Goal: Information Seeking & Learning: Compare options

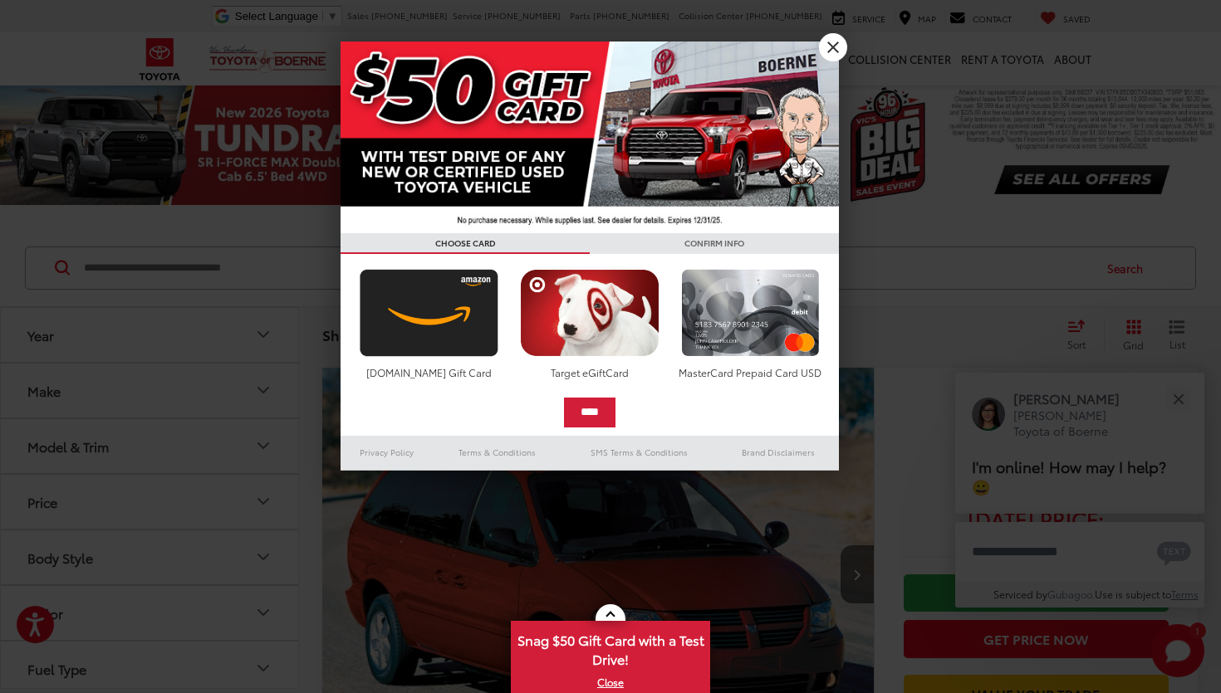
click at [835, 49] on link "X" at bounding box center [833, 47] width 28 height 28
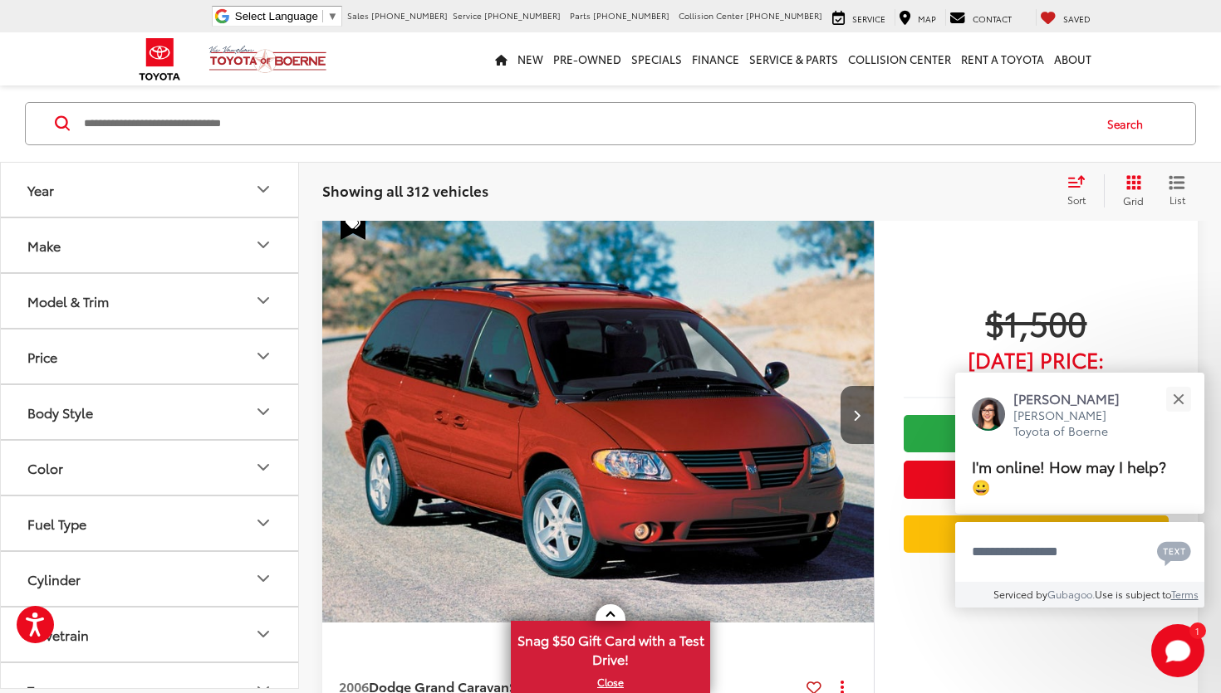
scroll to position [160, 0]
click at [252, 192] on button "Year" at bounding box center [150, 190] width 299 height 54
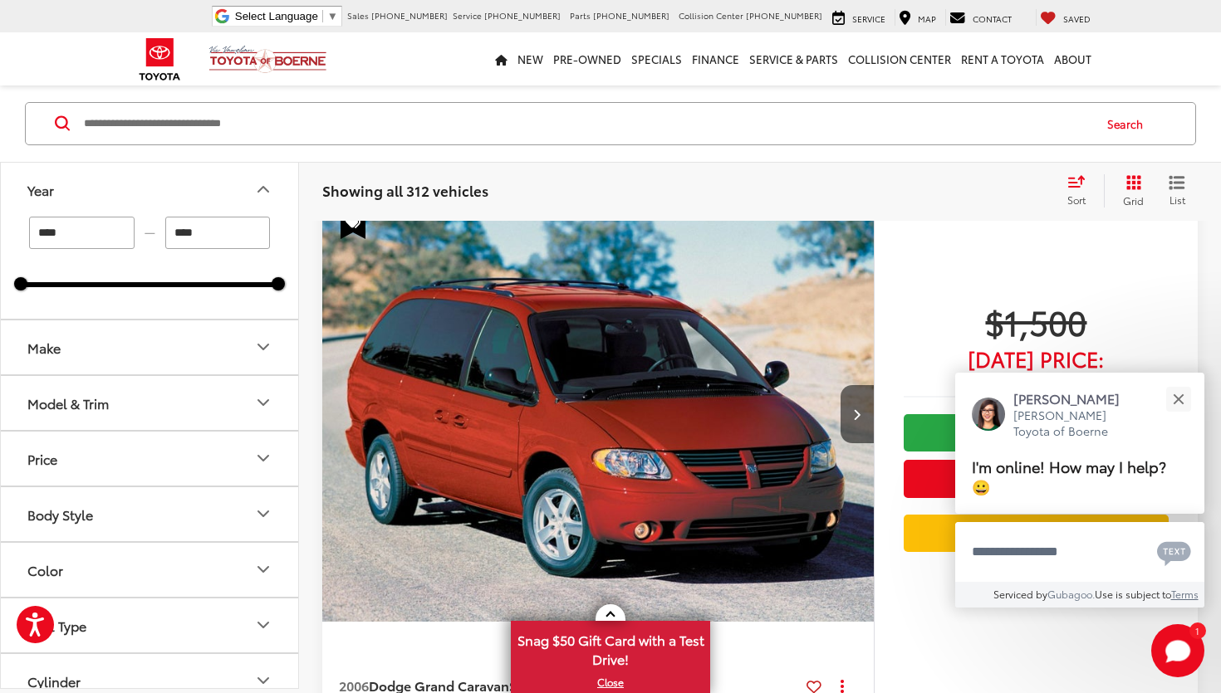
click at [111, 229] on input "****" at bounding box center [81, 233] width 105 height 32
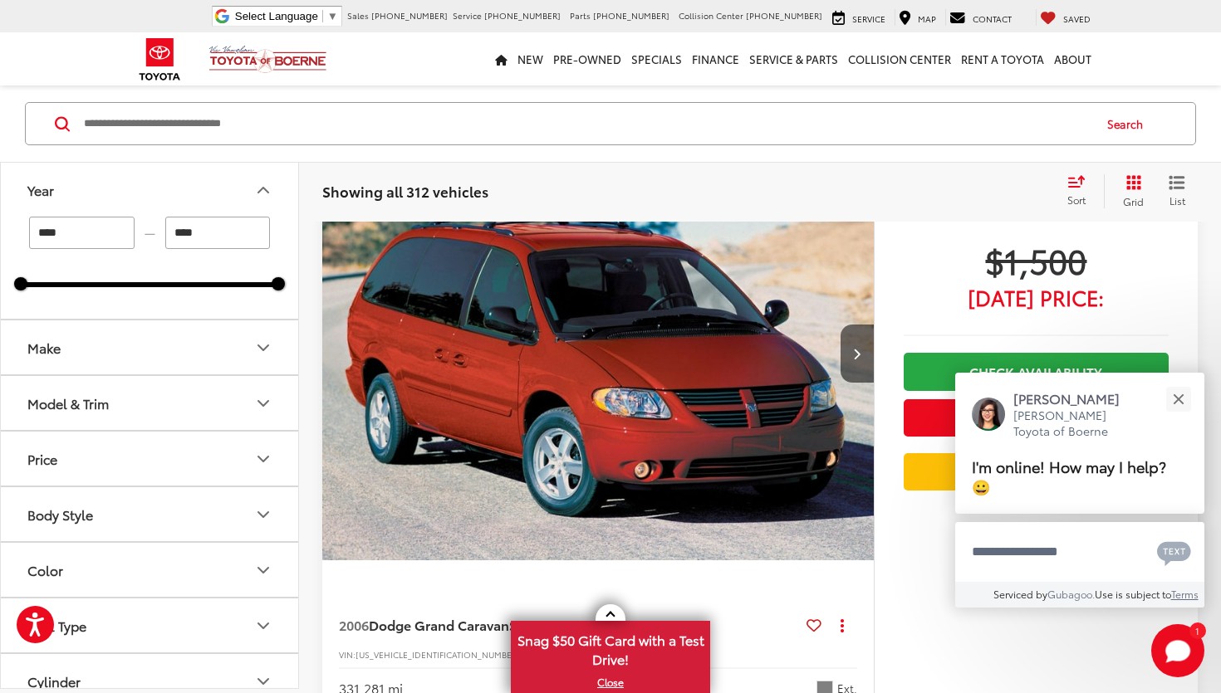
type input "****"
click at [223, 243] on input "****" at bounding box center [217, 233] width 105 height 32
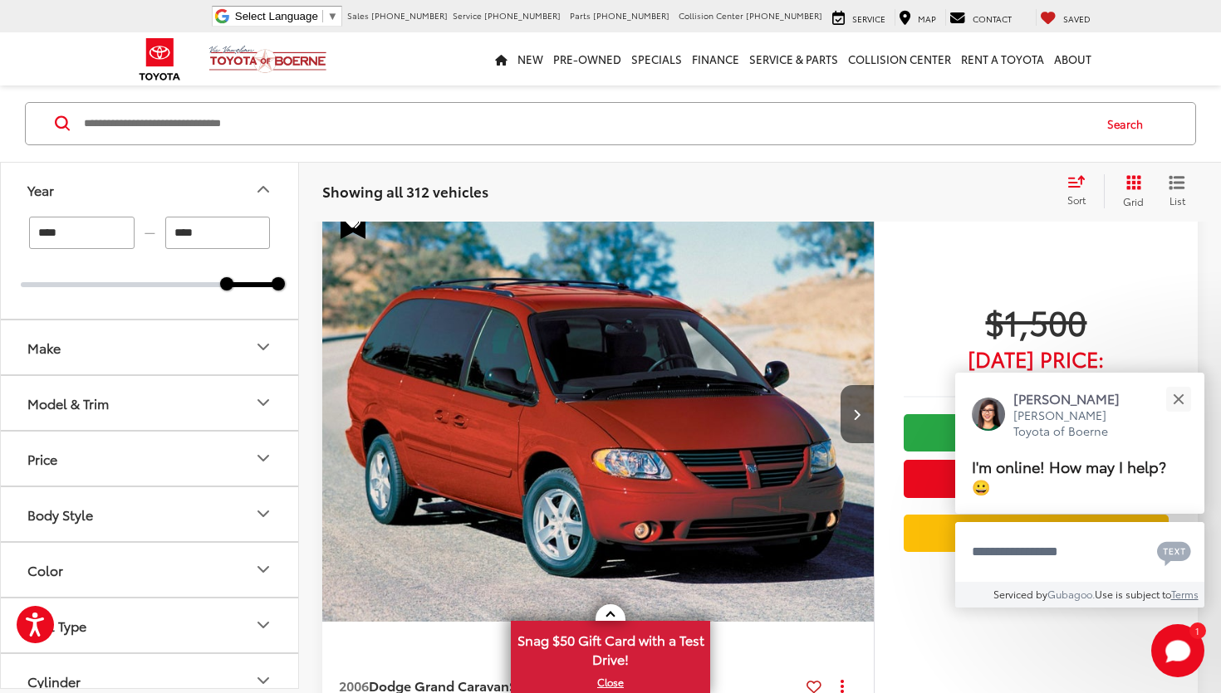
scroll to position [145, 0]
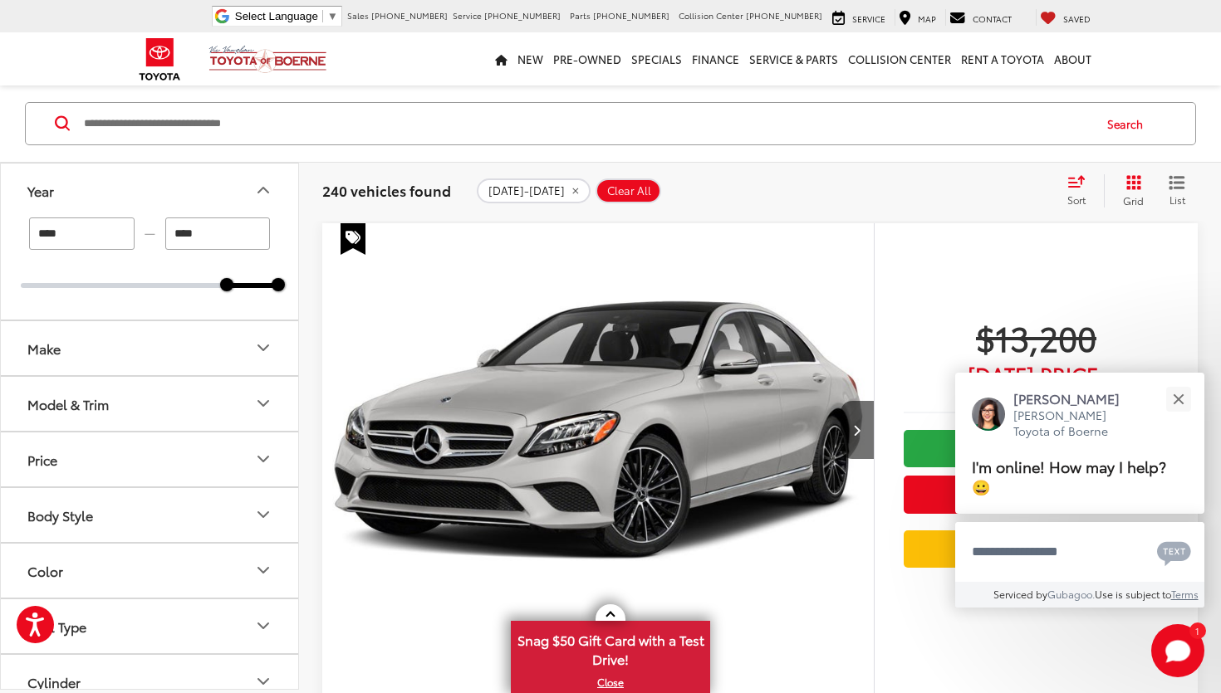
type input "****"
click at [181, 343] on button "Make" at bounding box center [150, 348] width 299 height 54
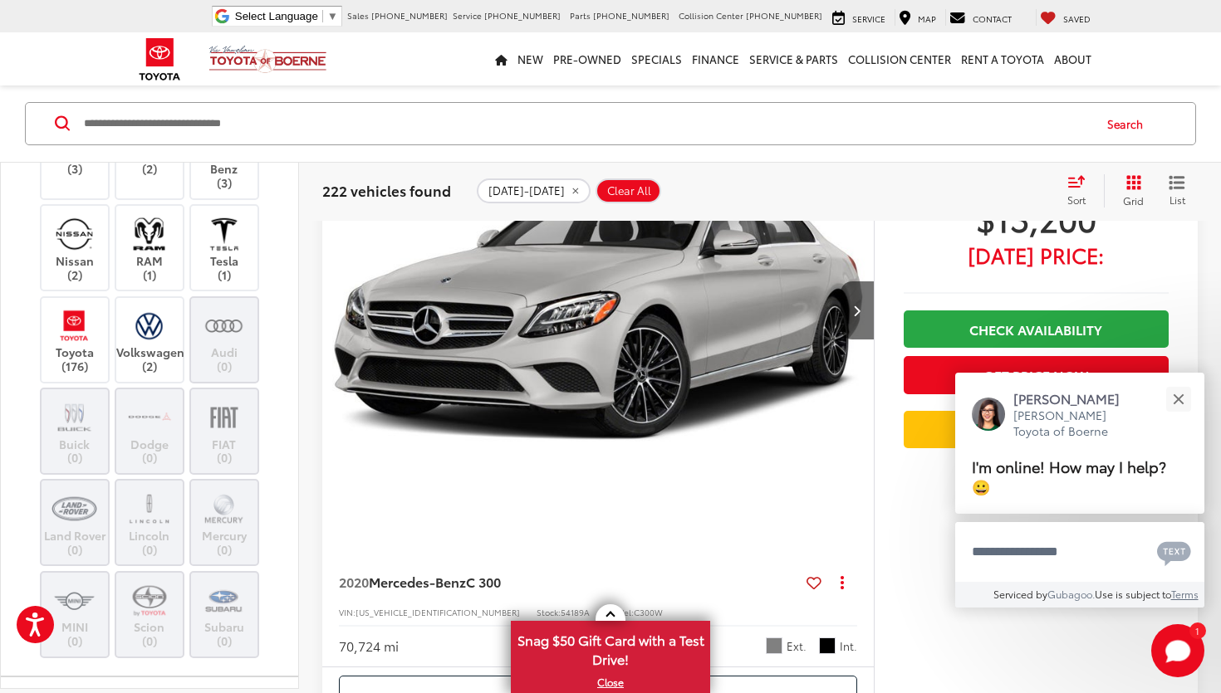
scroll to position [622, 0]
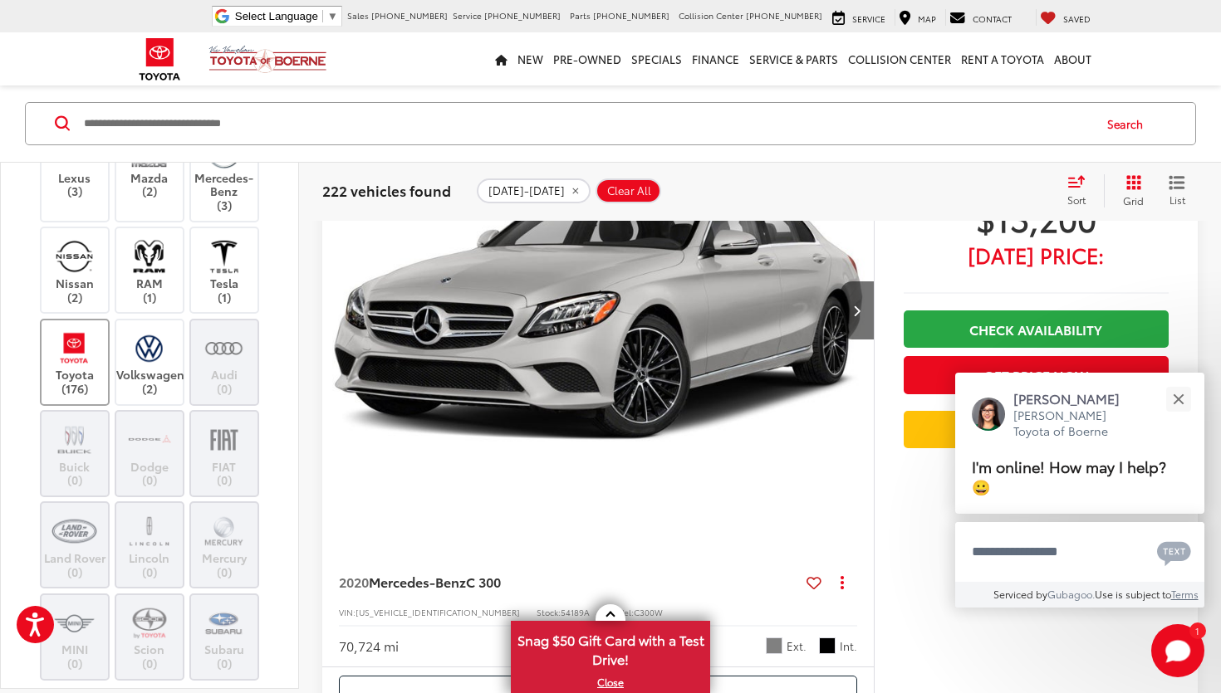
click at [80, 355] on img at bounding box center [74, 348] width 46 height 39
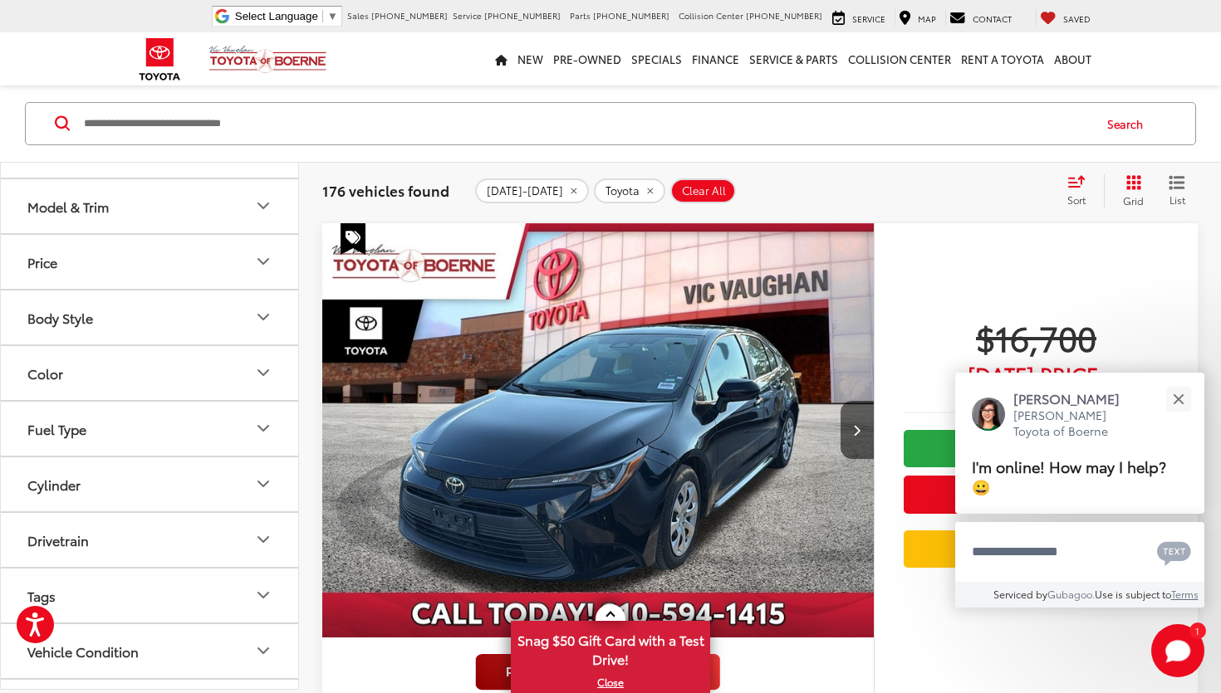
scroll to position [1145, 0]
click at [187, 195] on button "Model & Trim" at bounding box center [150, 205] width 299 height 54
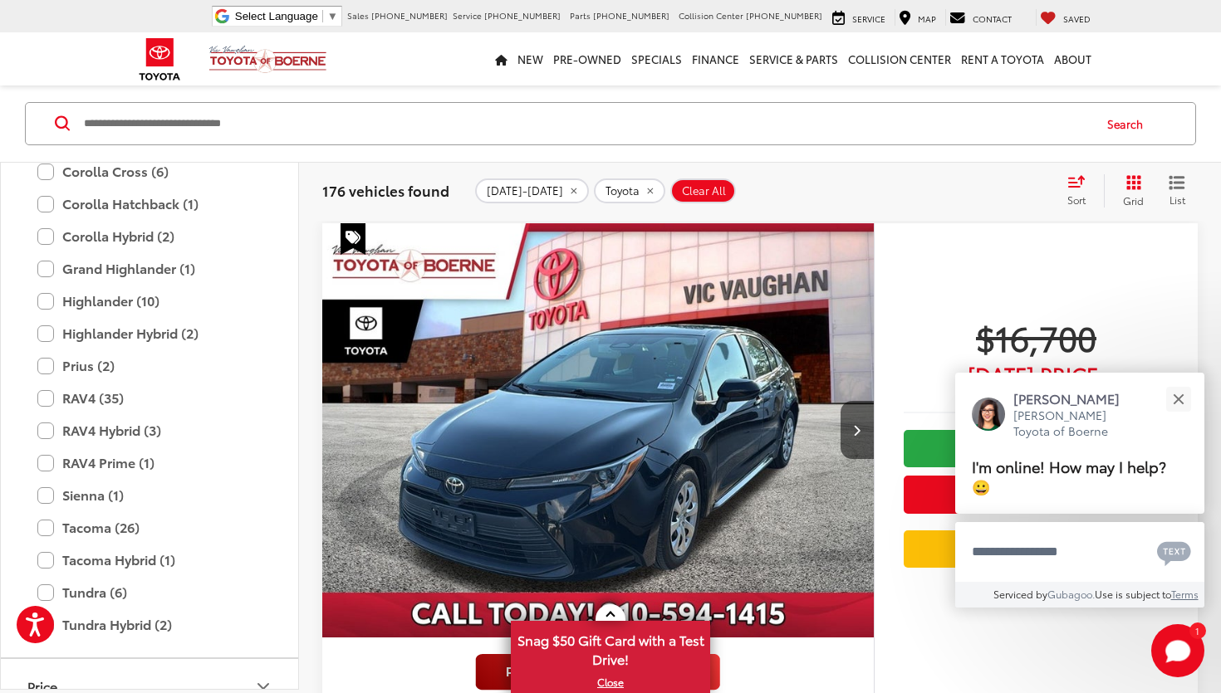
scroll to position [1461, 0]
click at [108, 512] on label "Tacoma (26)" at bounding box center [149, 526] width 224 height 29
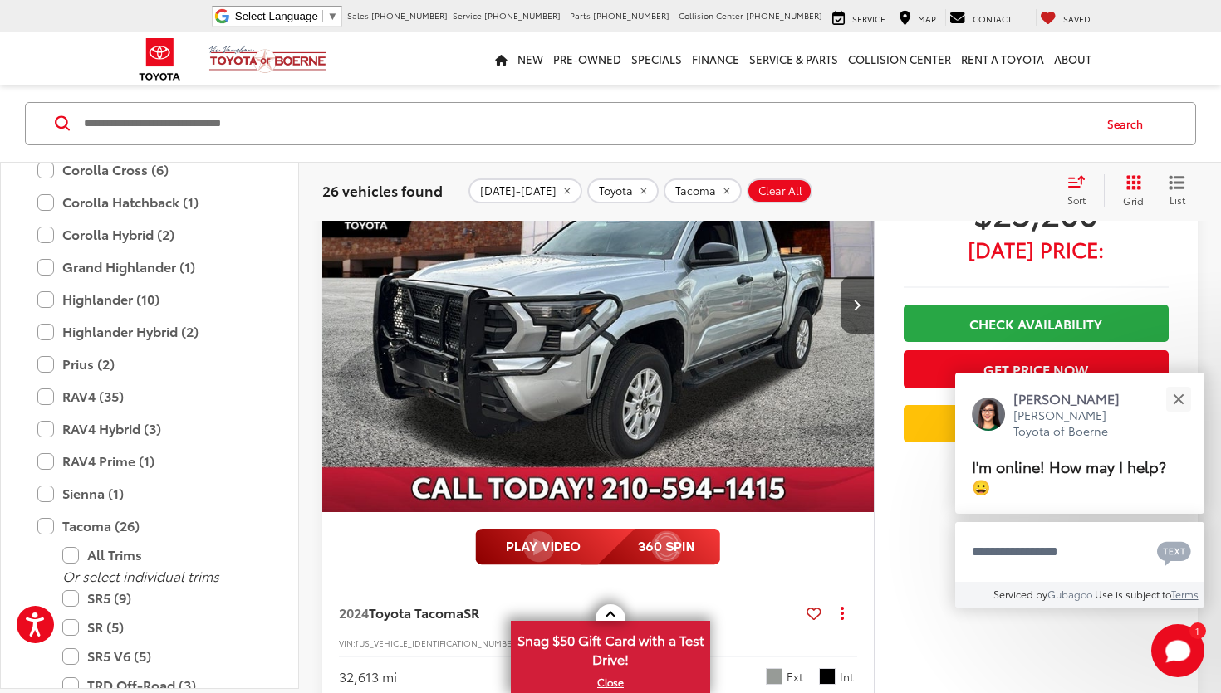
scroll to position [258, 0]
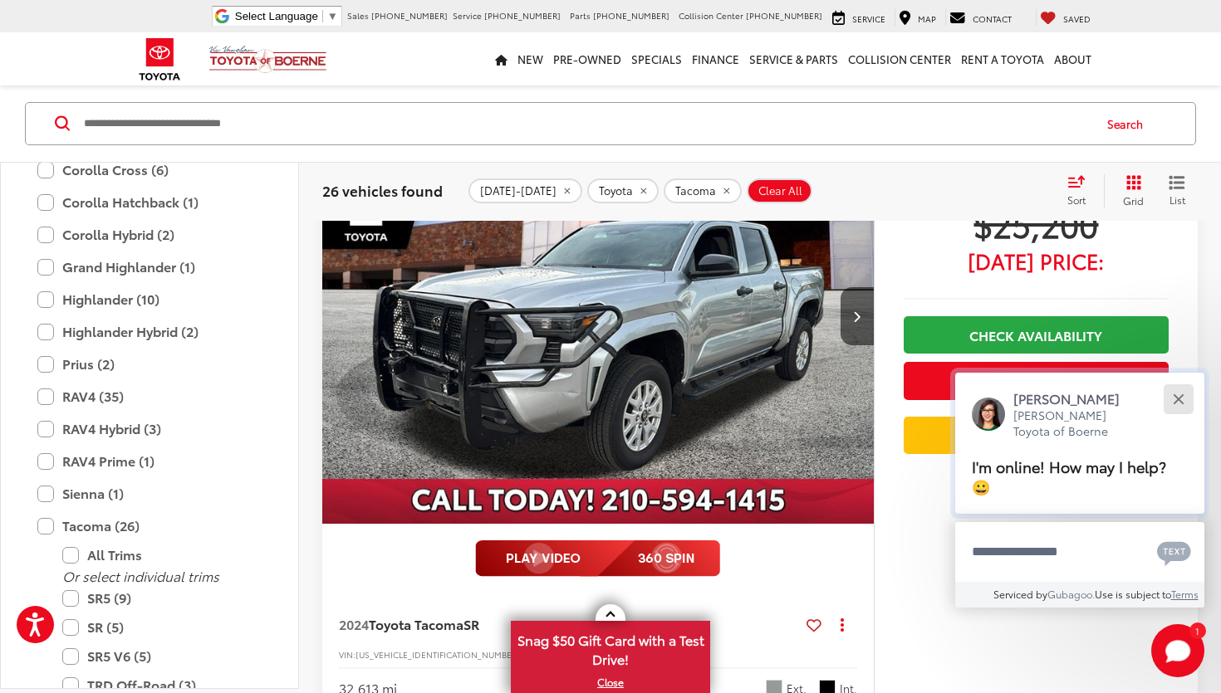
click at [1178, 399] on button "Close" at bounding box center [1178, 399] width 36 height 36
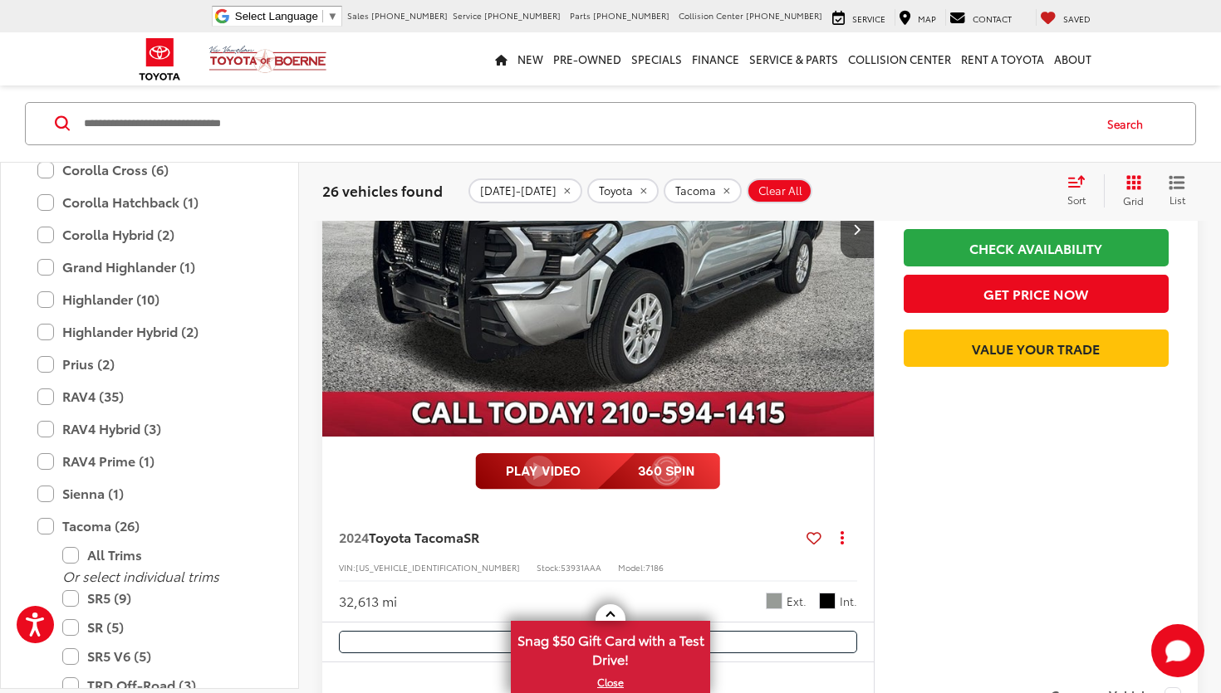
scroll to position [347, 0]
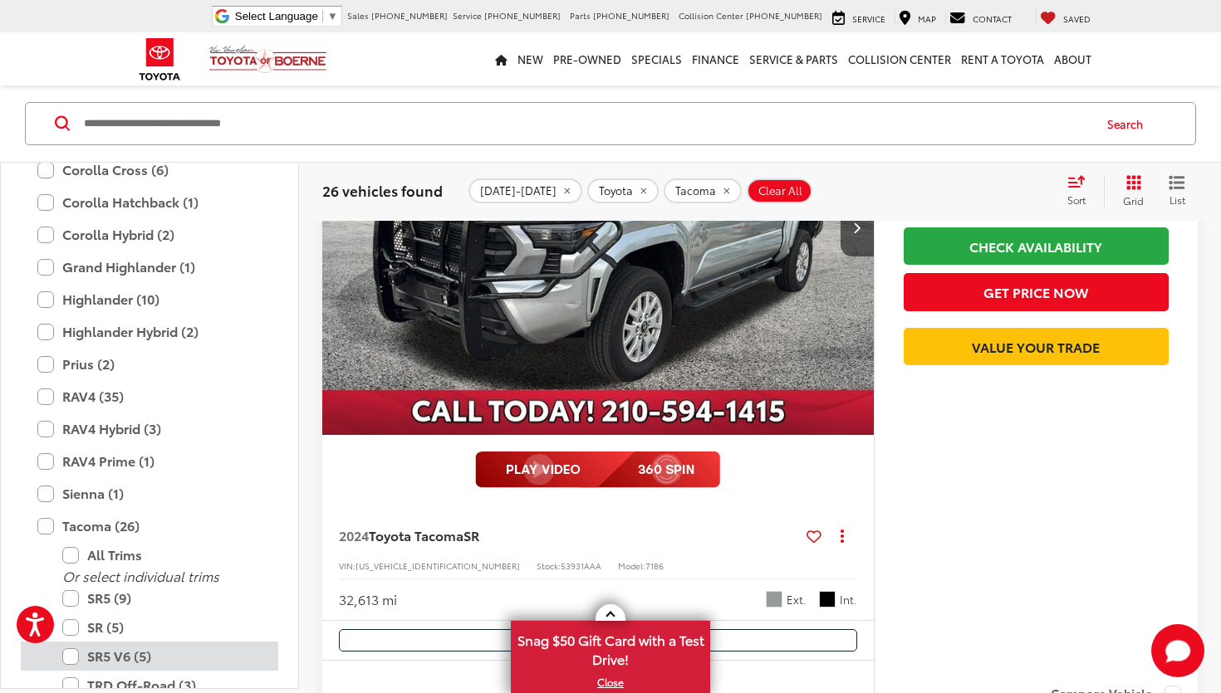
click at [76, 642] on label "SR5 V6 (5)" at bounding box center [161, 656] width 199 height 29
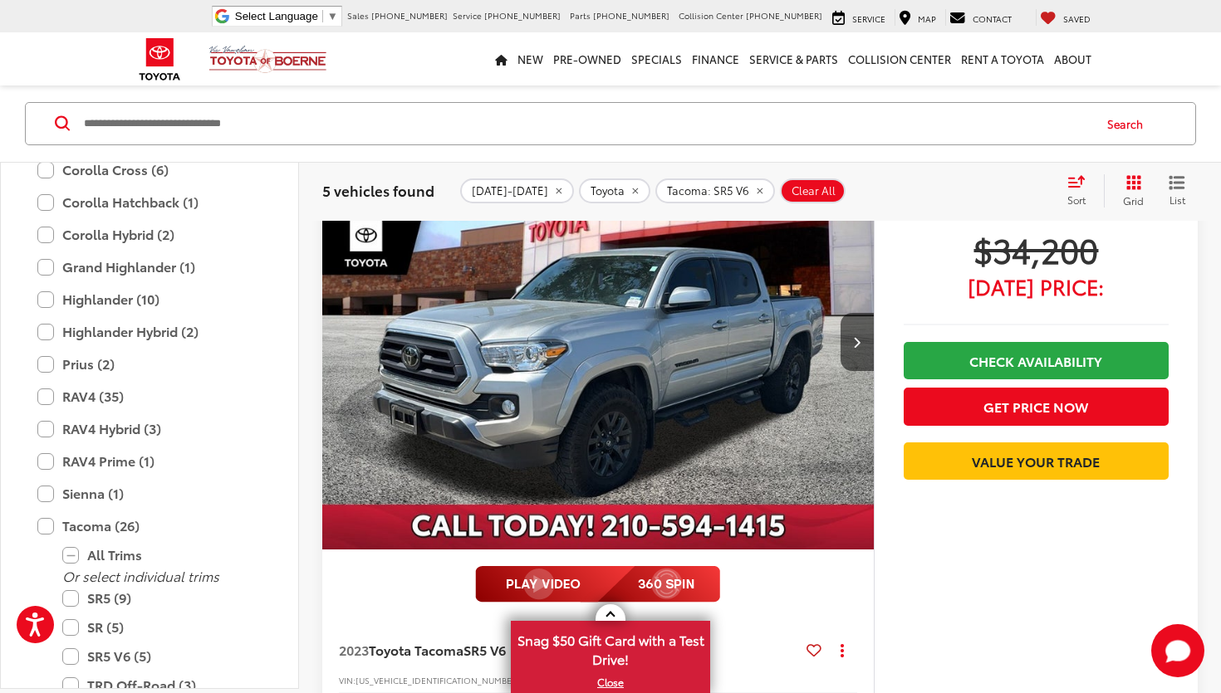
scroll to position [1744, 0]
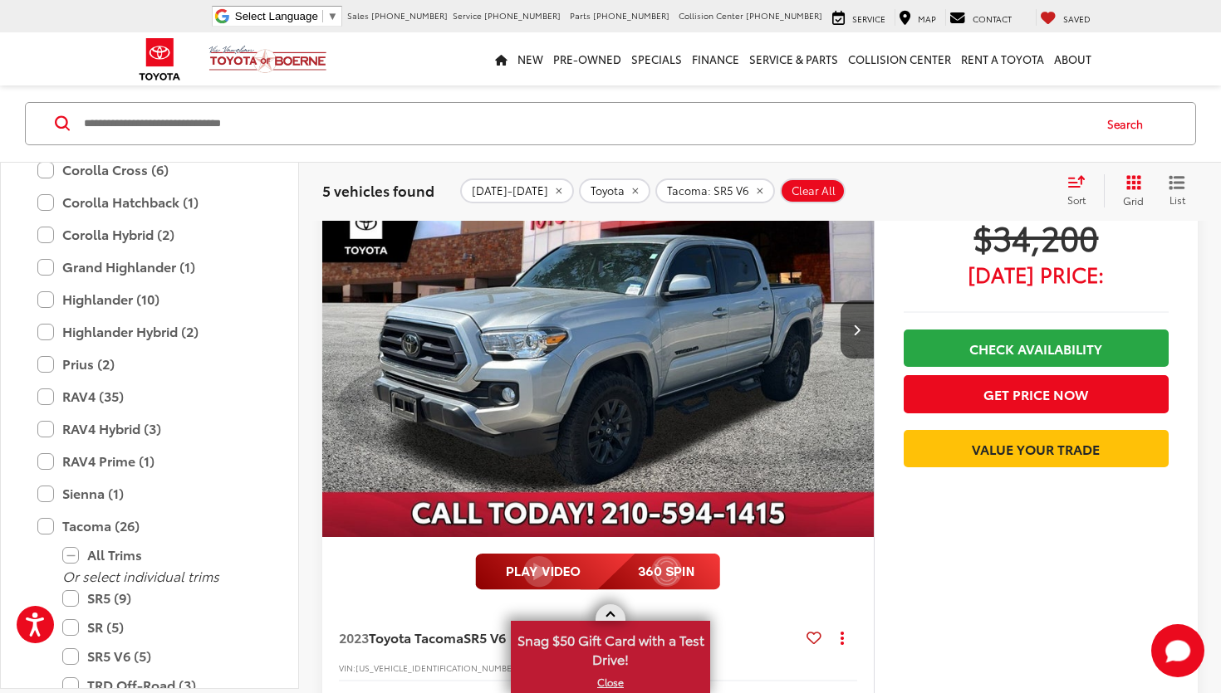
click at [607, 680] on link "X" at bounding box center [610, 683] width 196 height 18
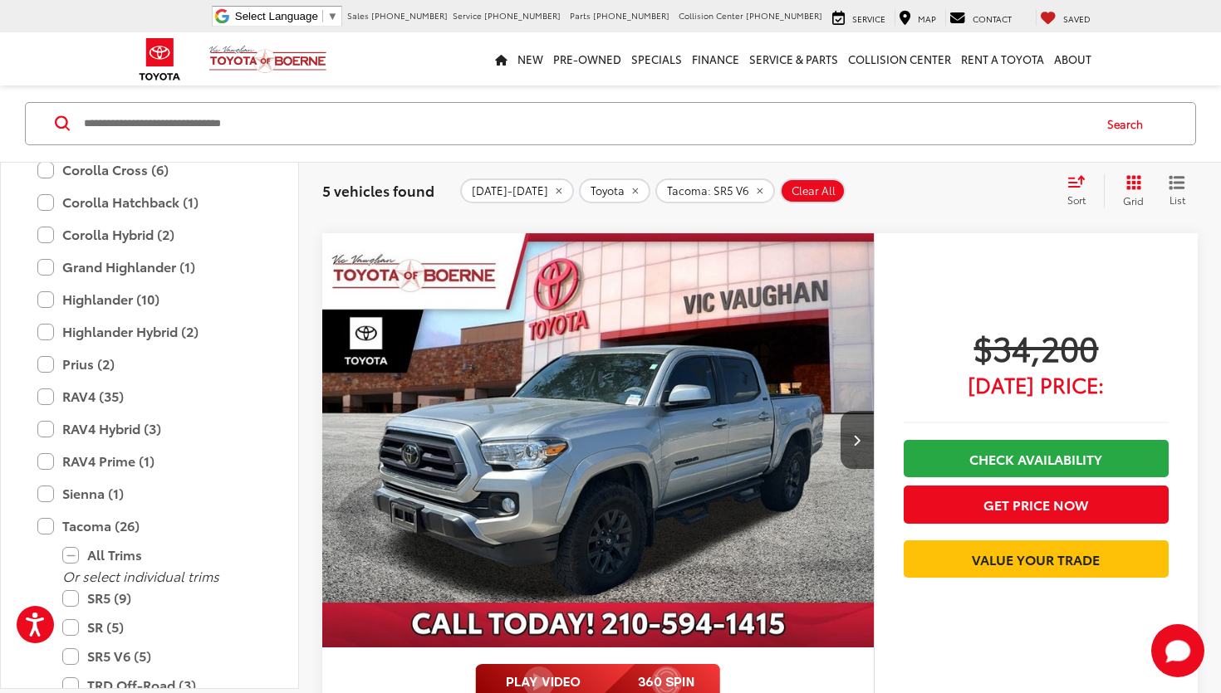
scroll to position [1628, 0]
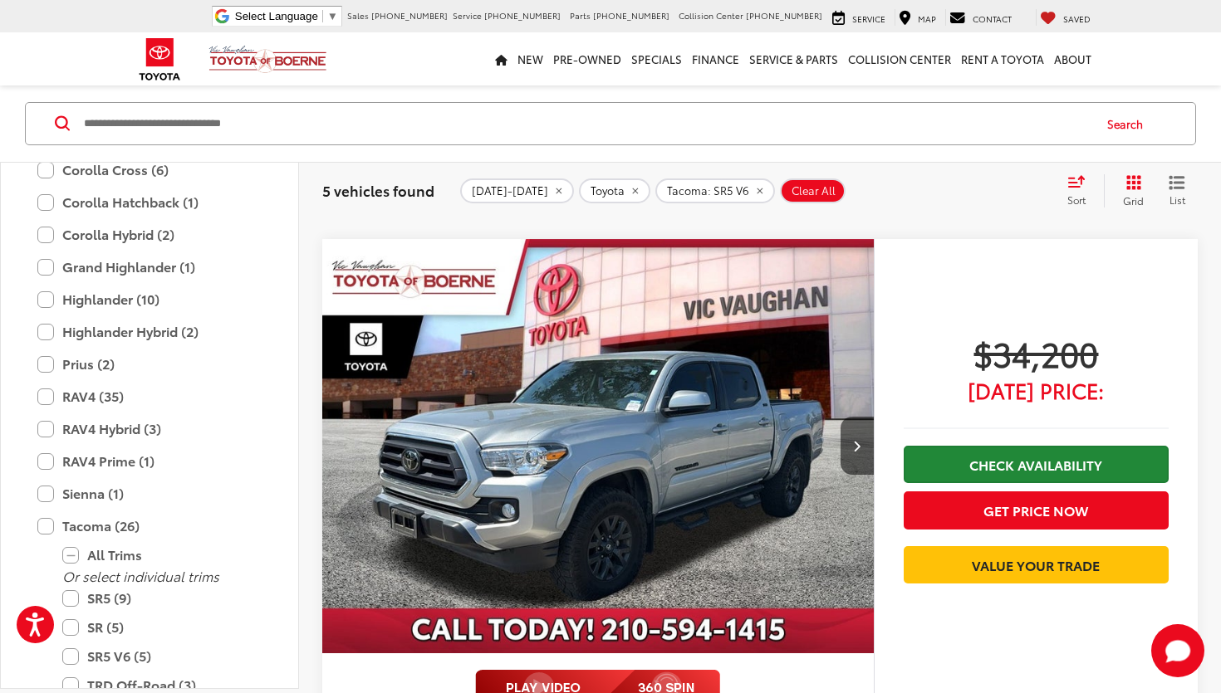
click at [997, 461] on link "Check Availability" at bounding box center [1036, 464] width 265 height 37
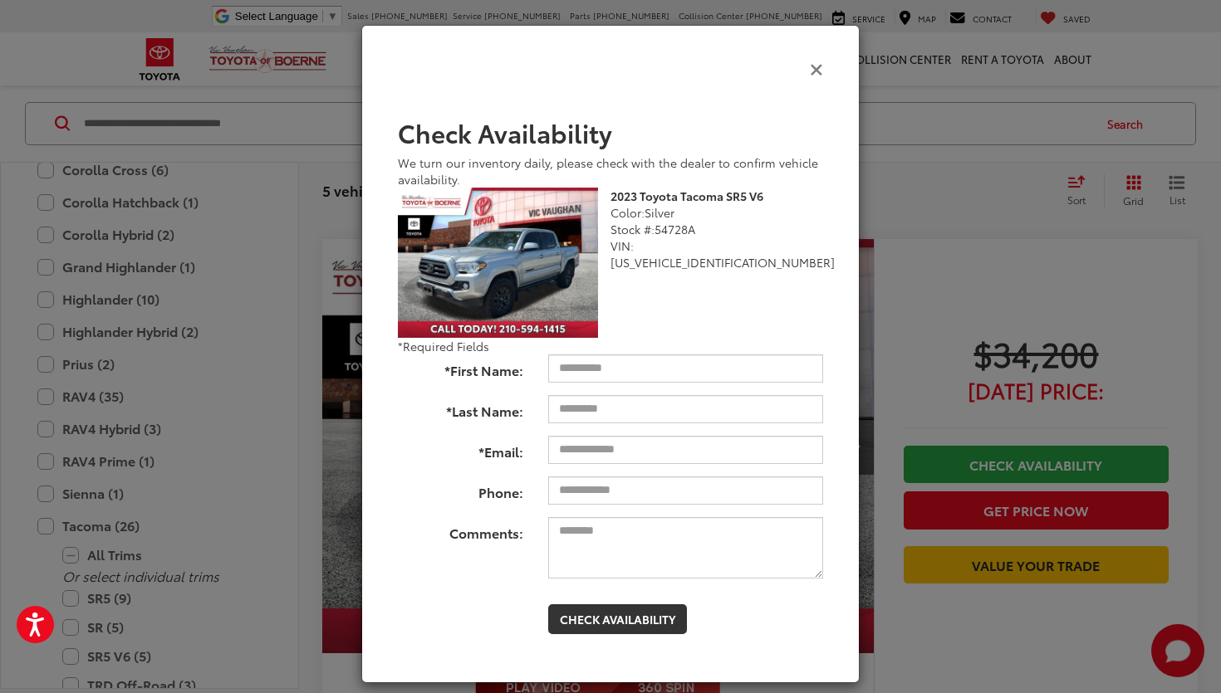
click at [816, 68] on icon "Close" at bounding box center [816, 68] width 13 height 17
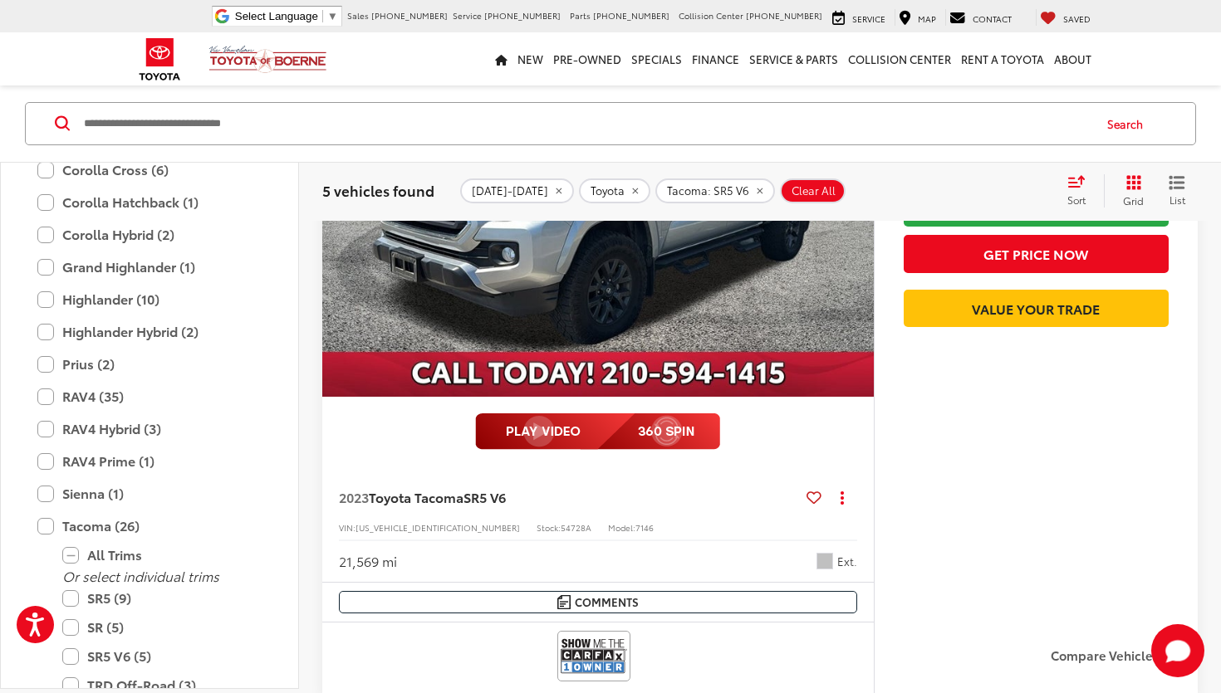
scroll to position [1842, 0]
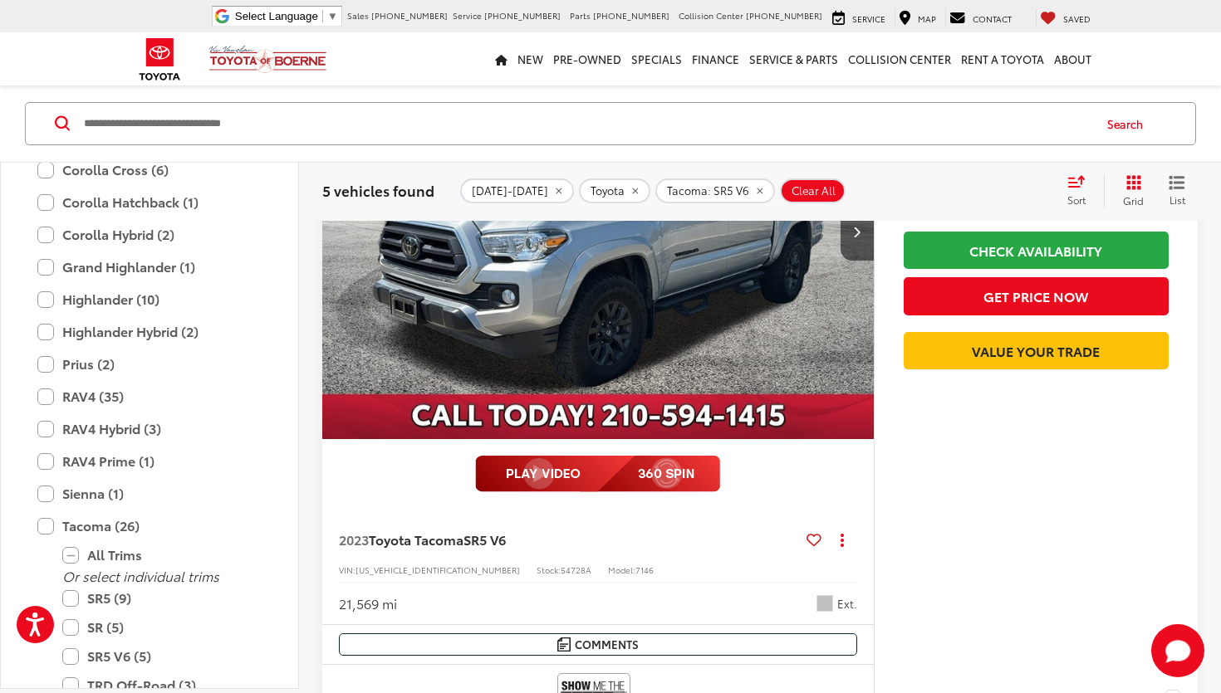
click at [641, 317] on img "2023 Toyota Tacoma SR5 V6 0" at bounding box center [598, 232] width 554 height 415
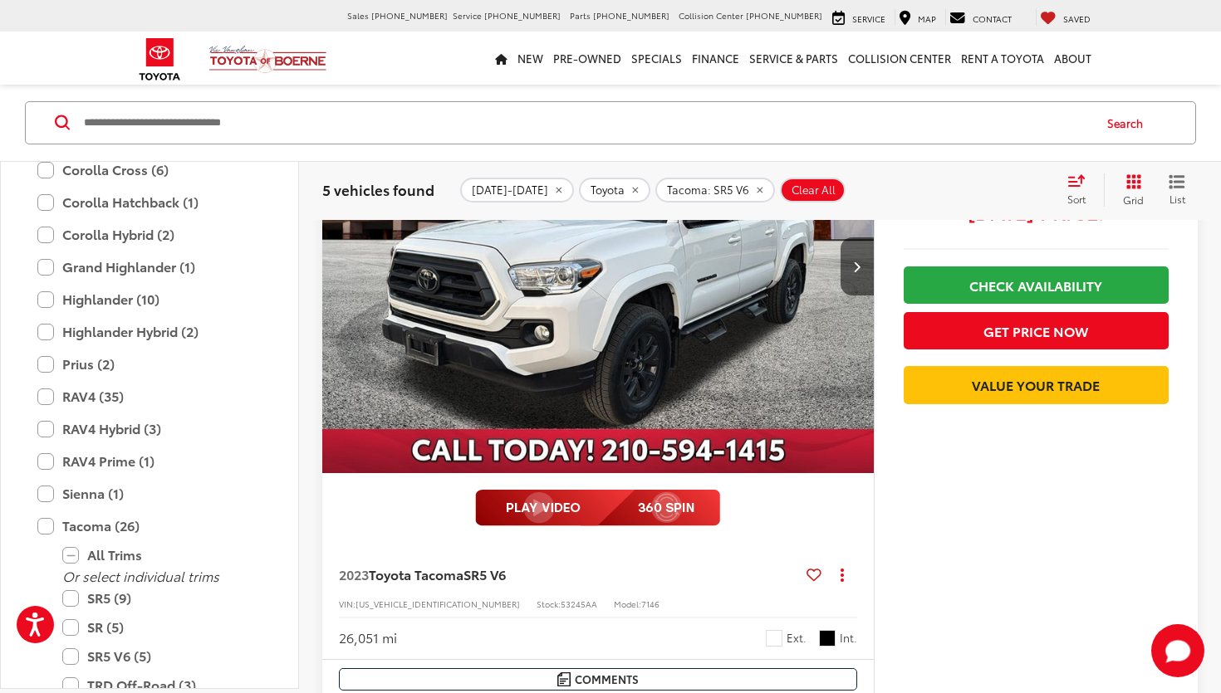
scroll to position [3290, 0]
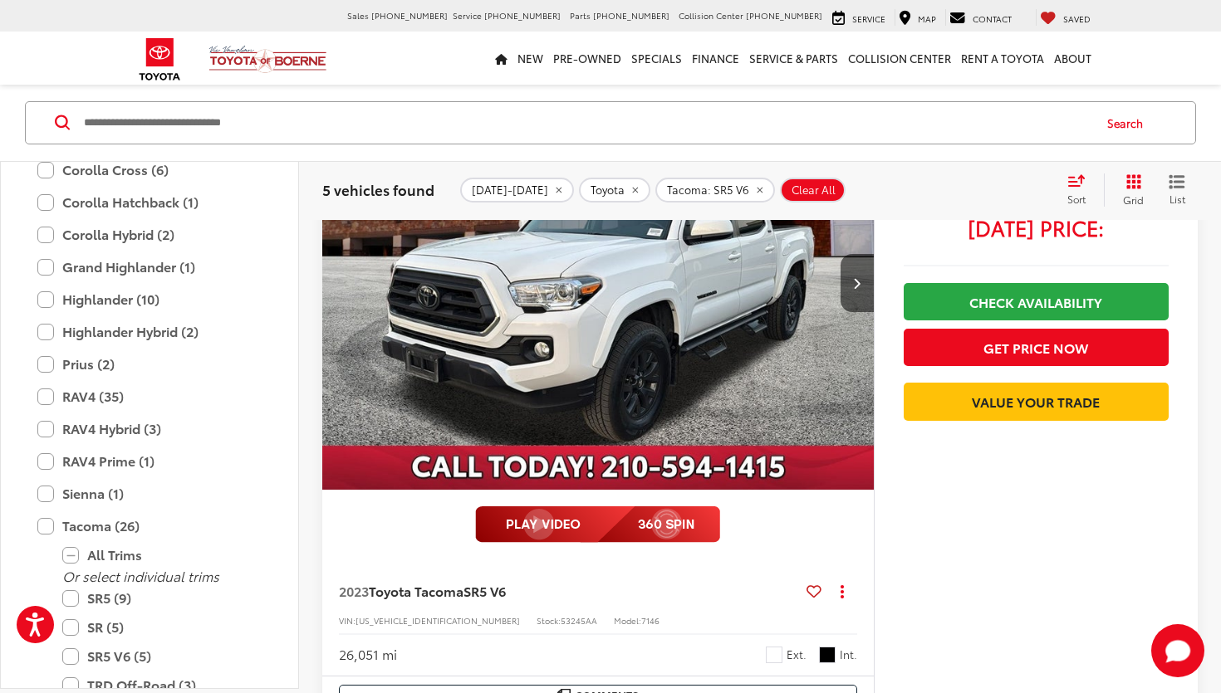
click at [588, 340] on img "2023 Toyota Tacoma SR5 V6 0" at bounding box center [598, 283] width 554 height 415
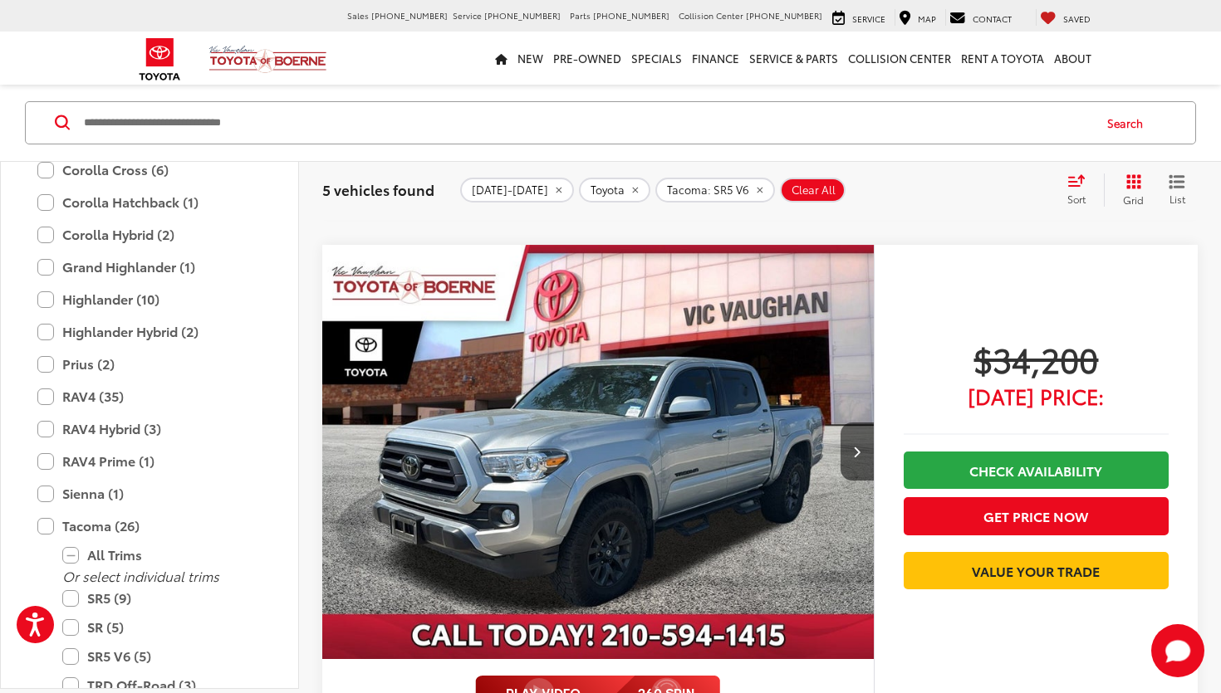
scroll to position [1512, 0]
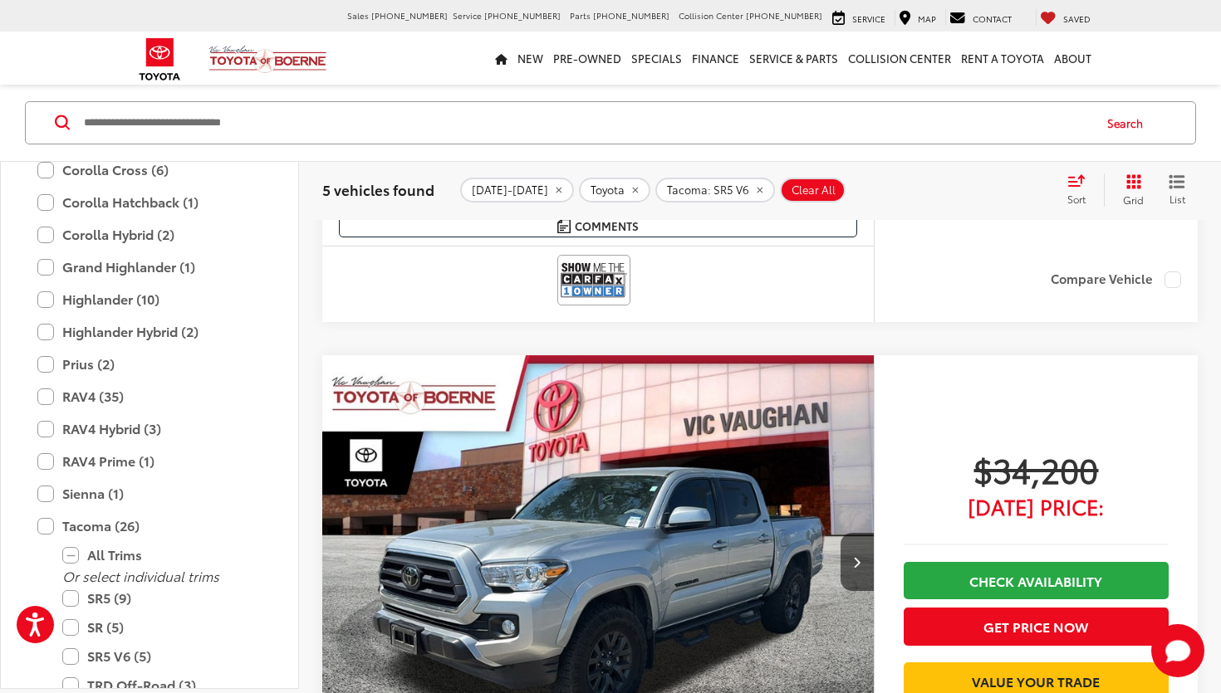
click at [502, 527] on img "2023 Toyota Tacoma SR5 V6 0" at bounding box center [598, 562] width 554 height 415
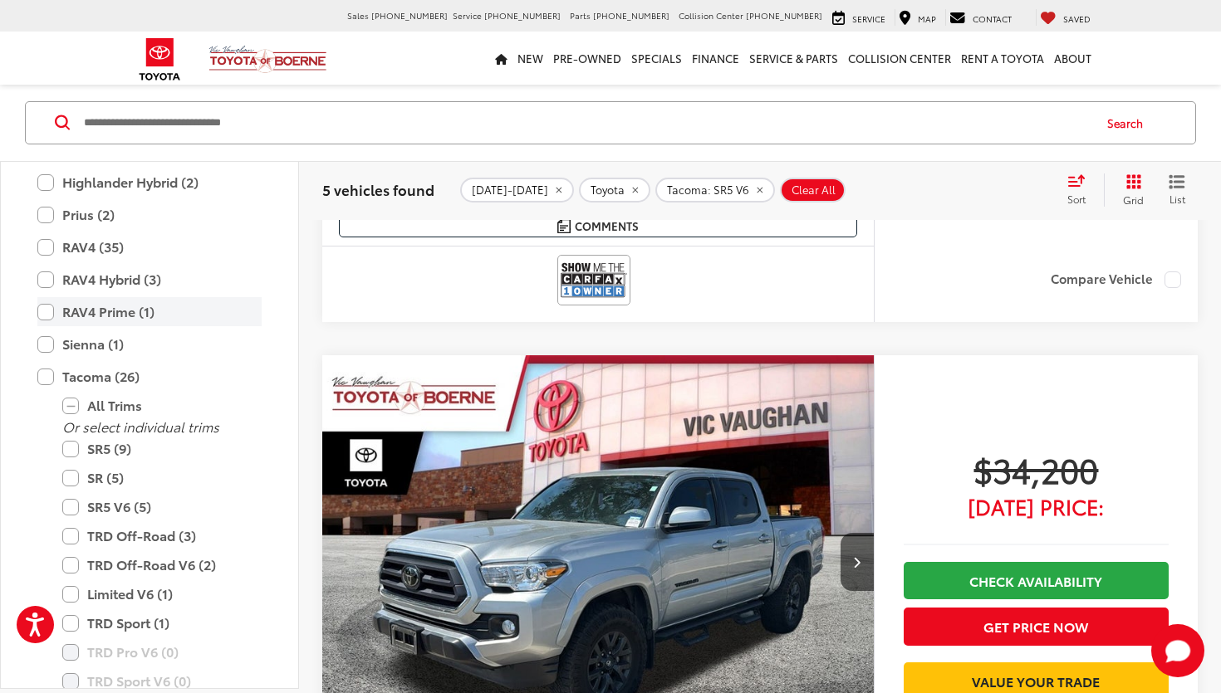
scroll to position [1611, 0]
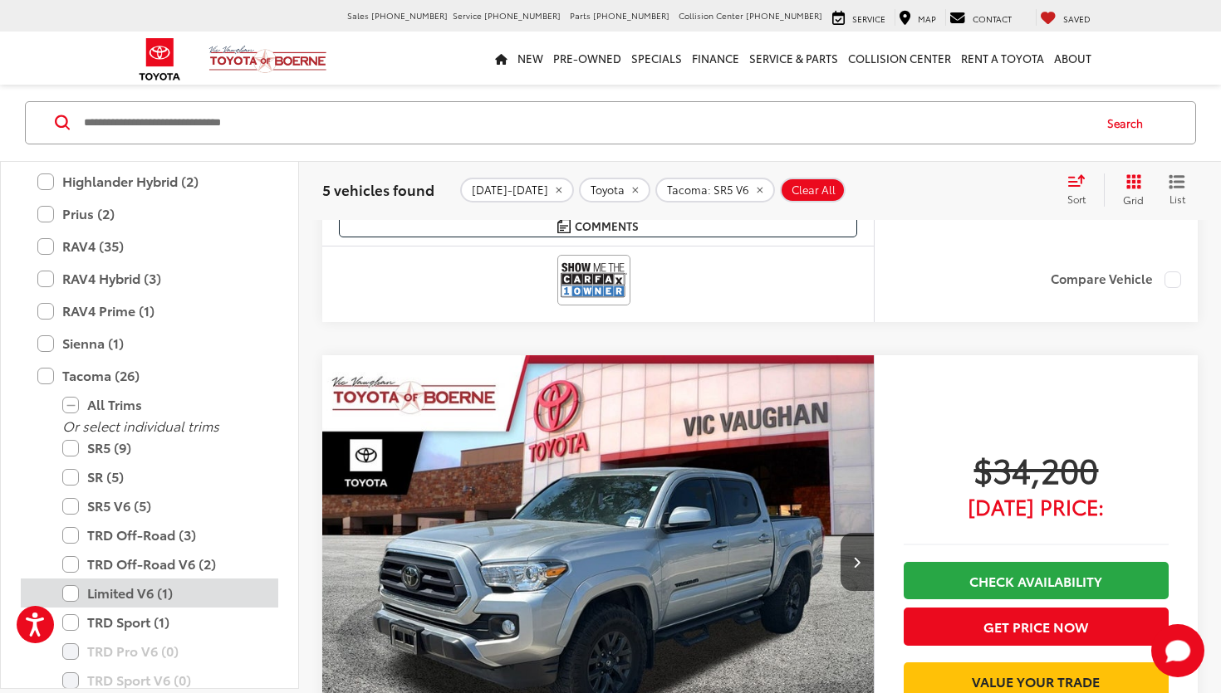
click at [74, 579] on label "Limited V6 (1)" at bounding box center [161, 593] width 199 height 29
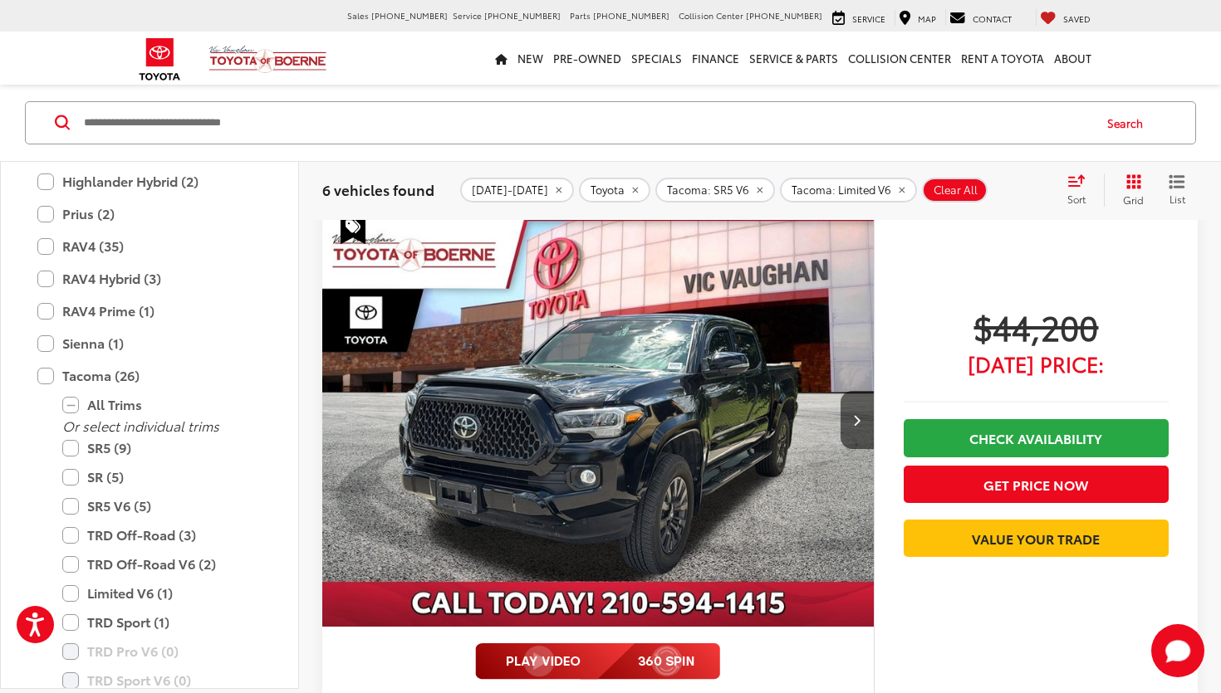
scroll to position [3900, 0]
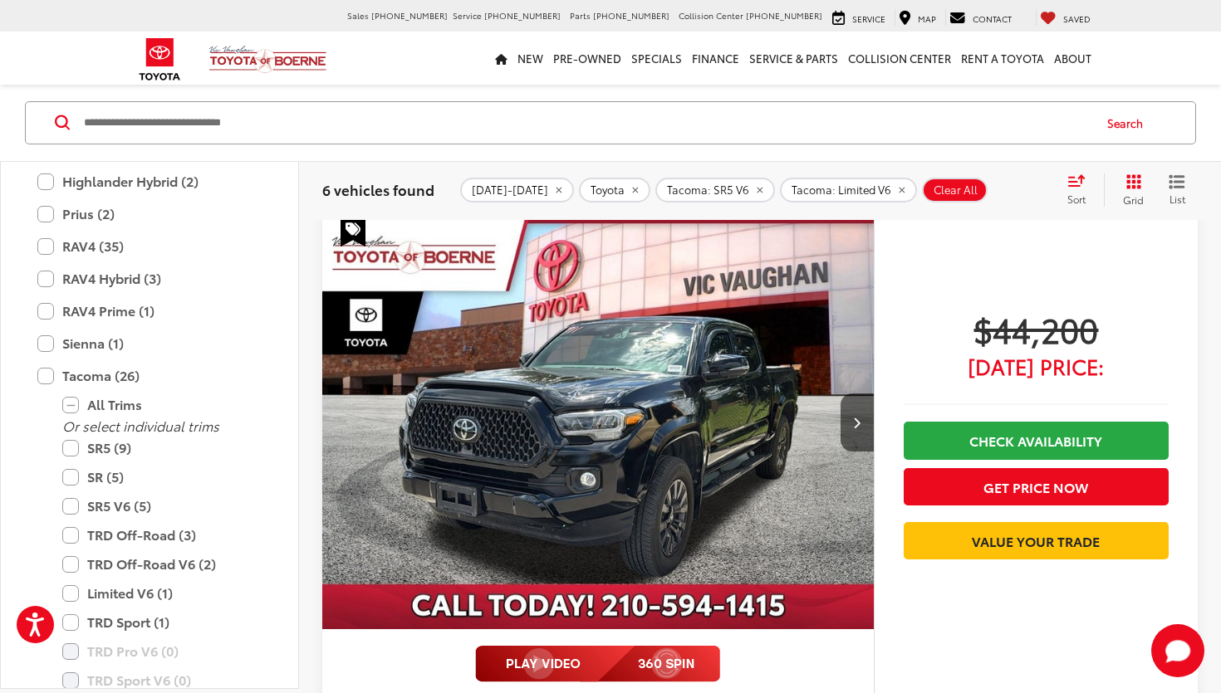
click at [640, 511] on img "2023 Toyota Tacoma Limited V6 0" at bounding box center [598, 422] width 554 height 415
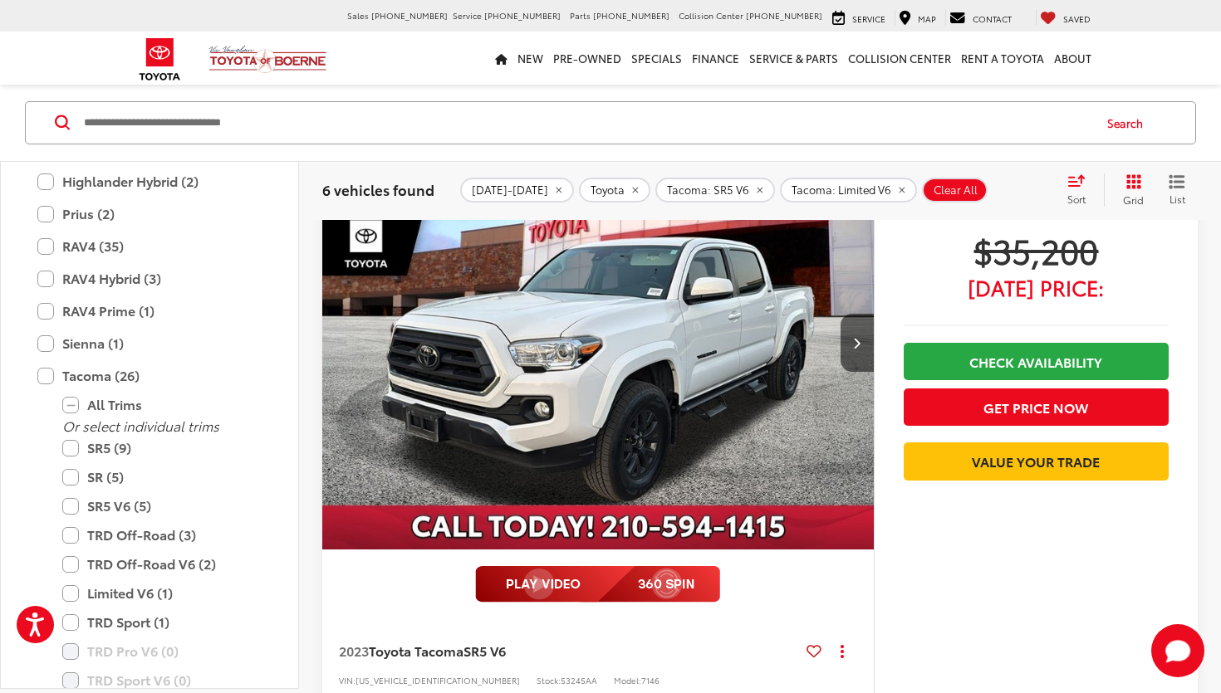
scroll to position [3227, 0]
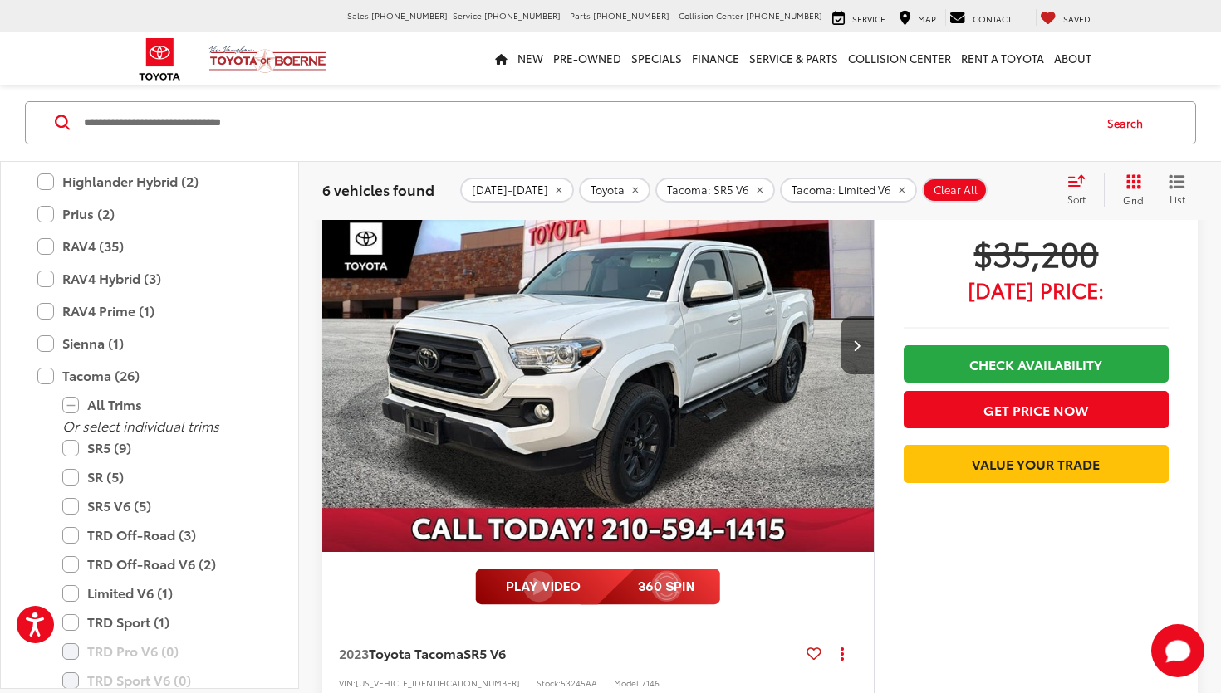
click at [595, 356] on img "2023 Toyota Tacoma SR5 V6 0" at bounding box center [598, 346] width 554 height 415
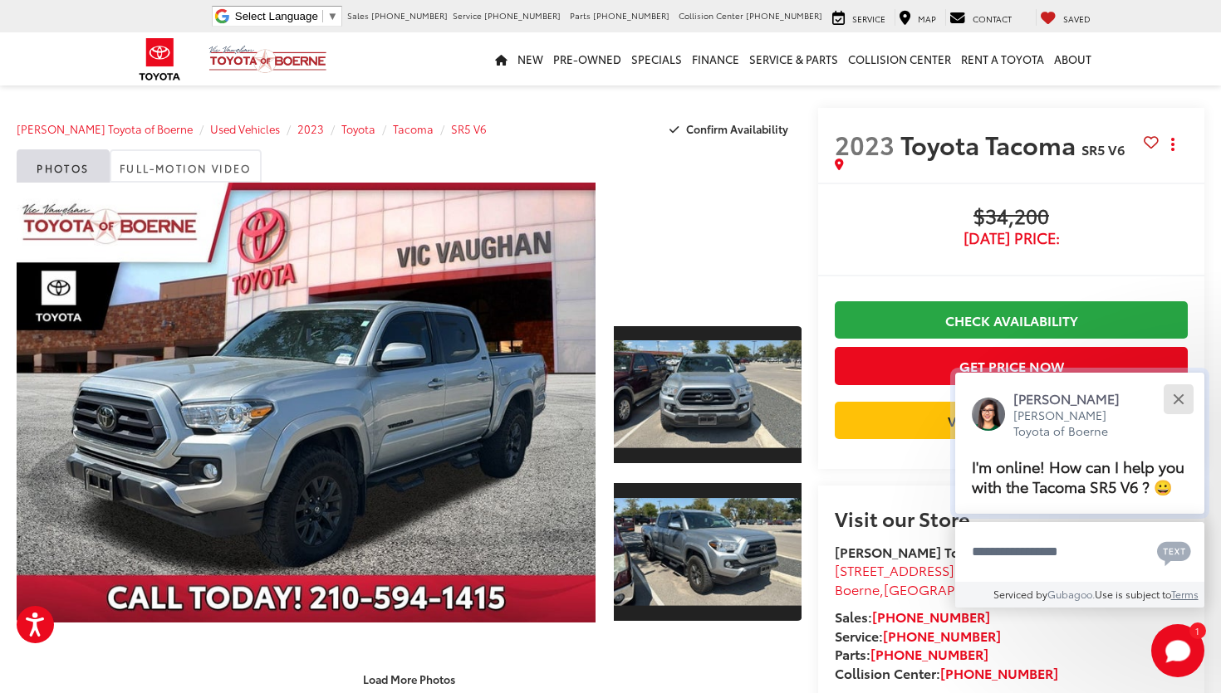
click at [1180, 381] on button "Close" at bounding box center [1178, 399] width 36 height 36
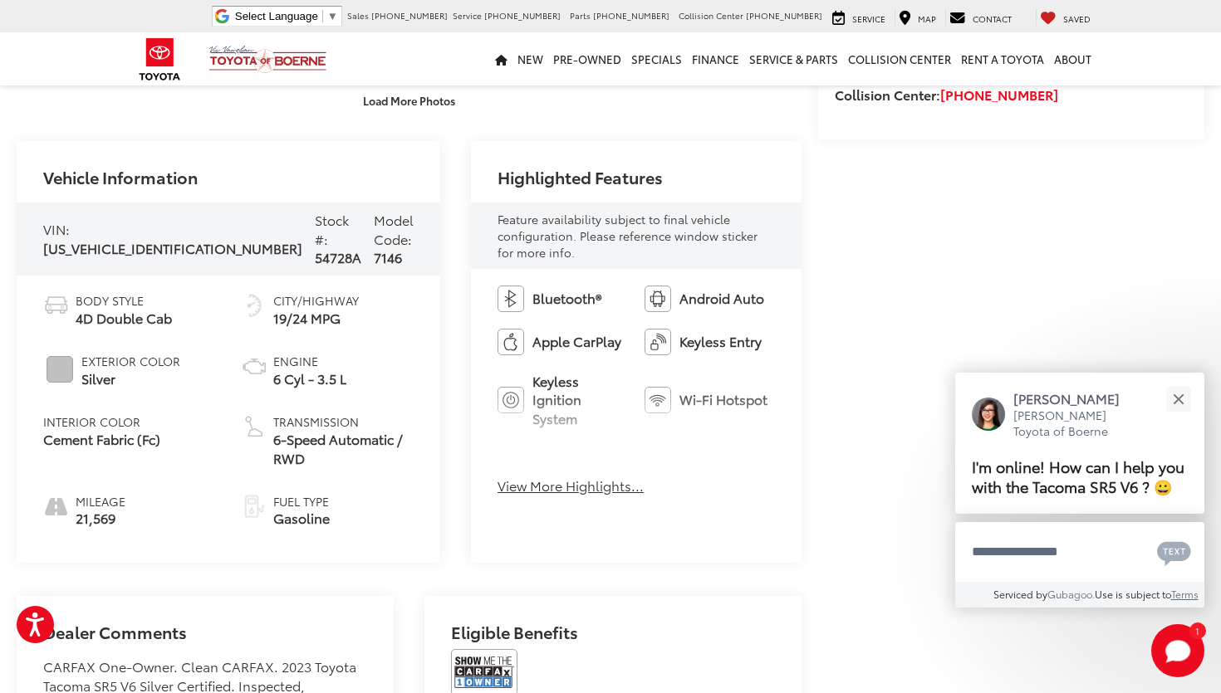
scroll to position [581, 0]
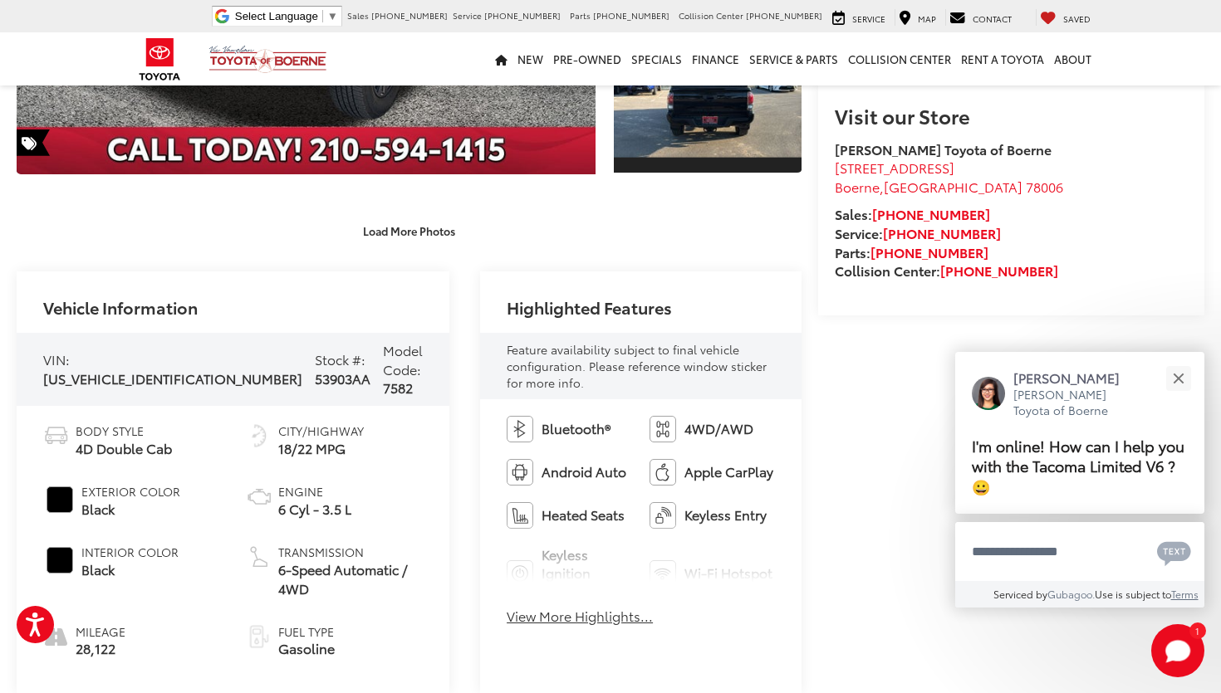
click at [526, 607] on button "View More Highlights..." at bounding box center [580, 616] width 146 height 19
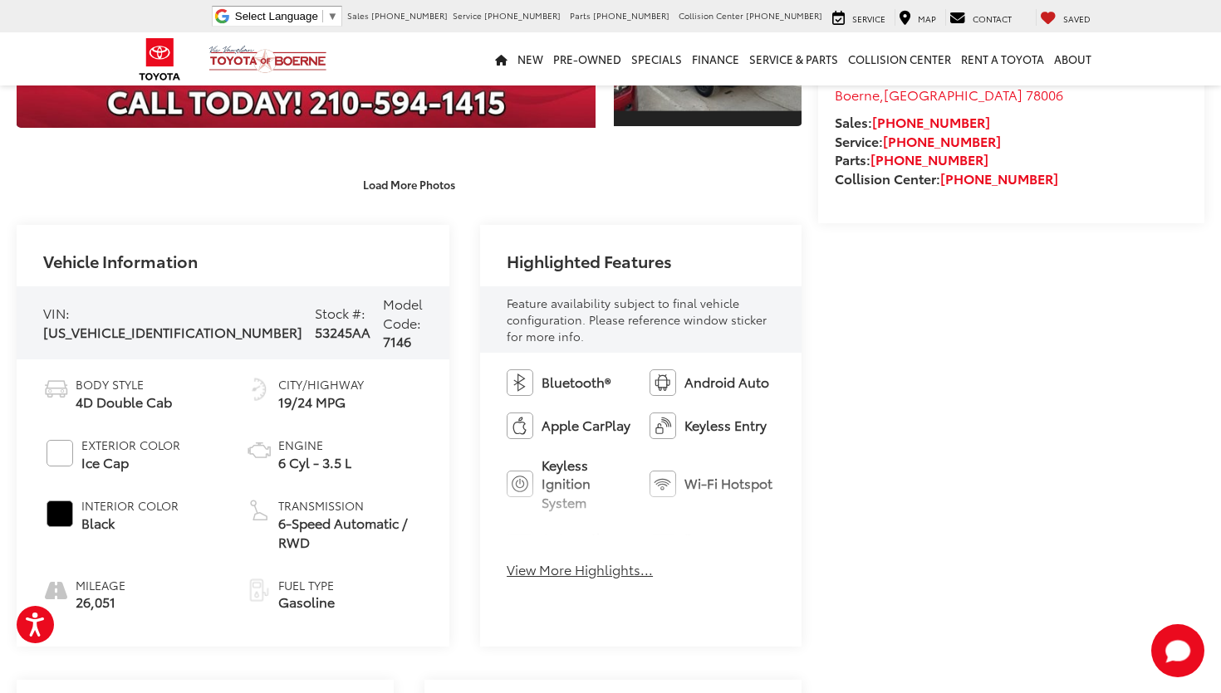
scroll to position [512, 0]
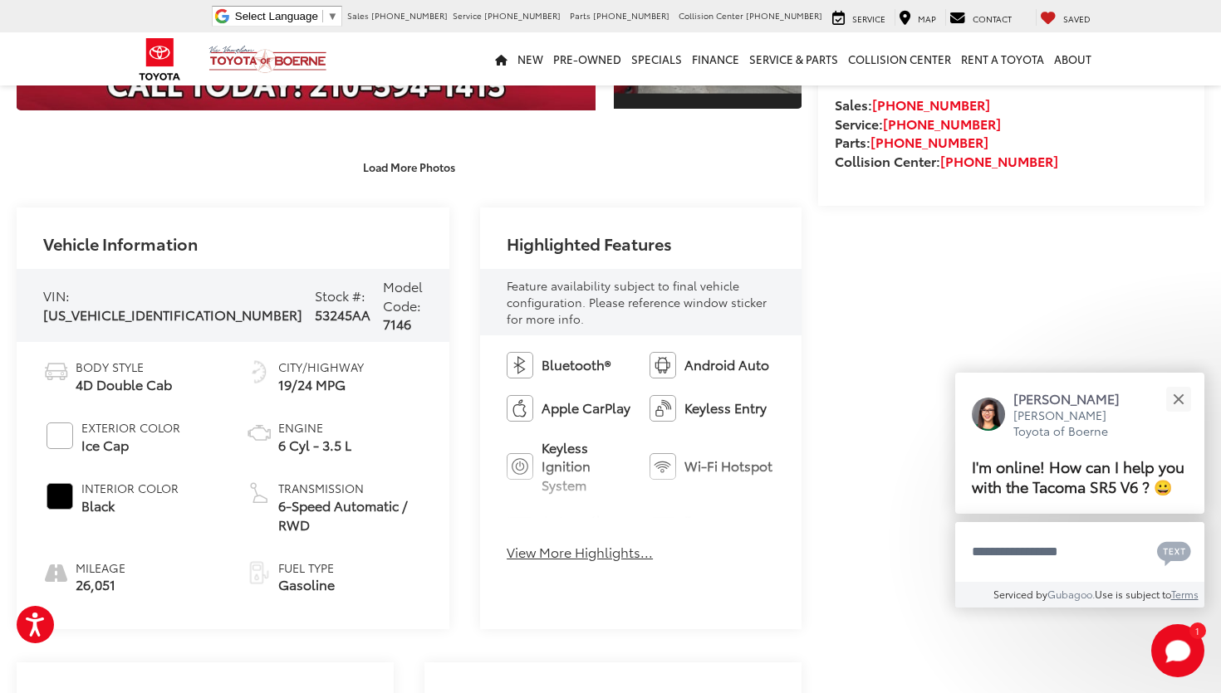
click at [537, 543] on button "View More Highlights..." at bounding box center [580, 552] width 146 height 19
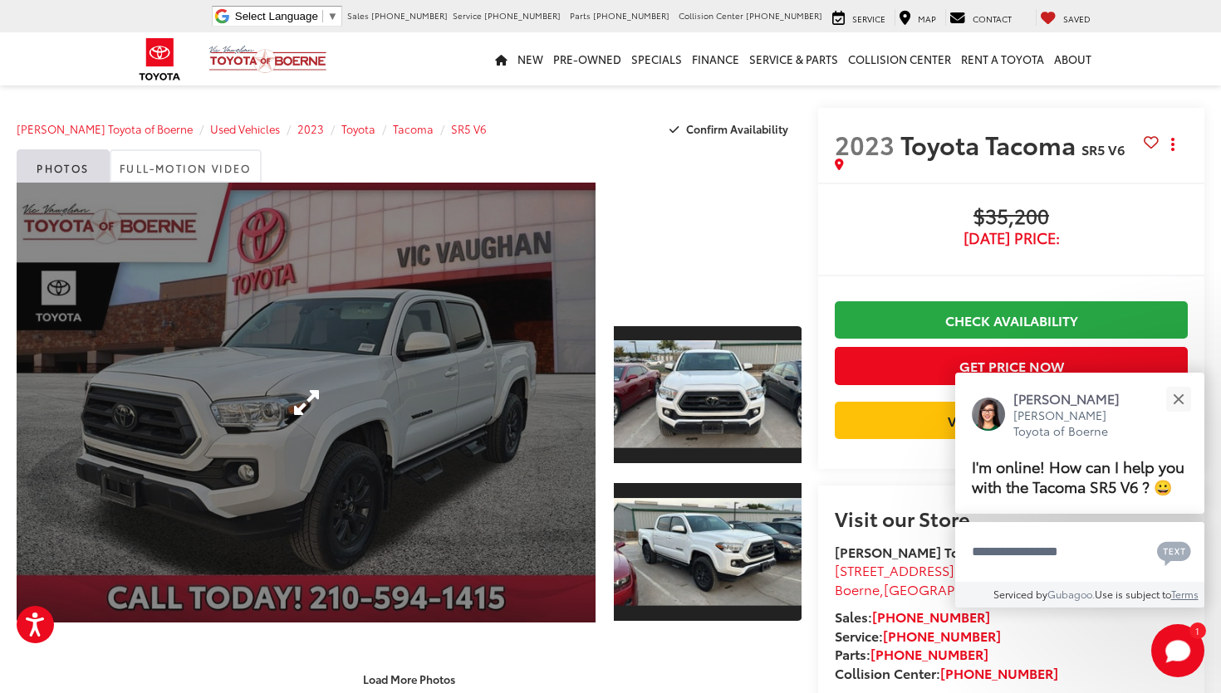
scroll to position [0, 0]
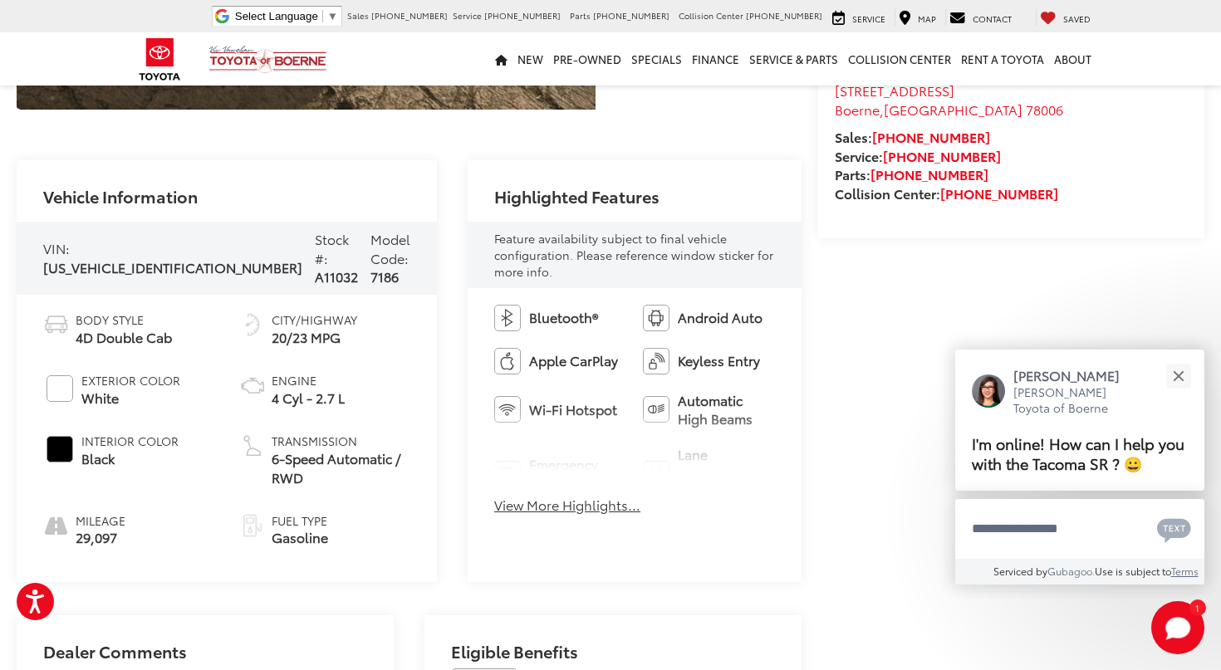
scroll to position [481, 0]
click at [512, 495] on button "View More Highlights..." at bounding box center [567, 504] width 146 height 19
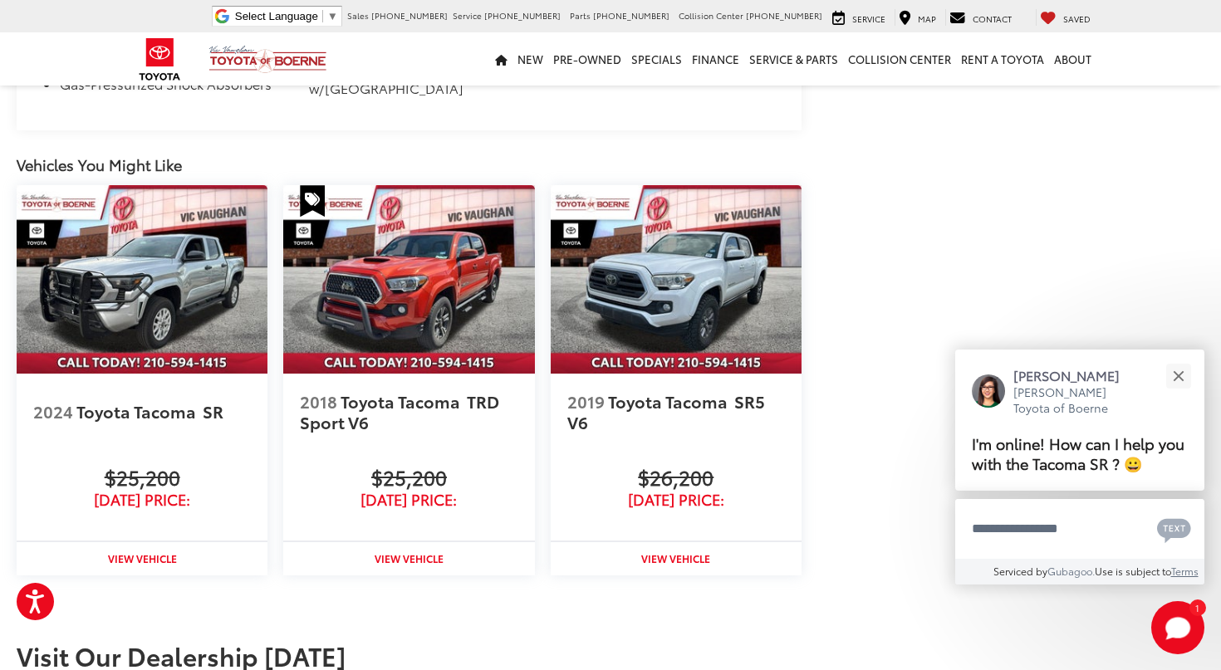
scroll to position [1602, 0]
click at [649, 234] on img at bounding box center [676, 278] width 251 height 189
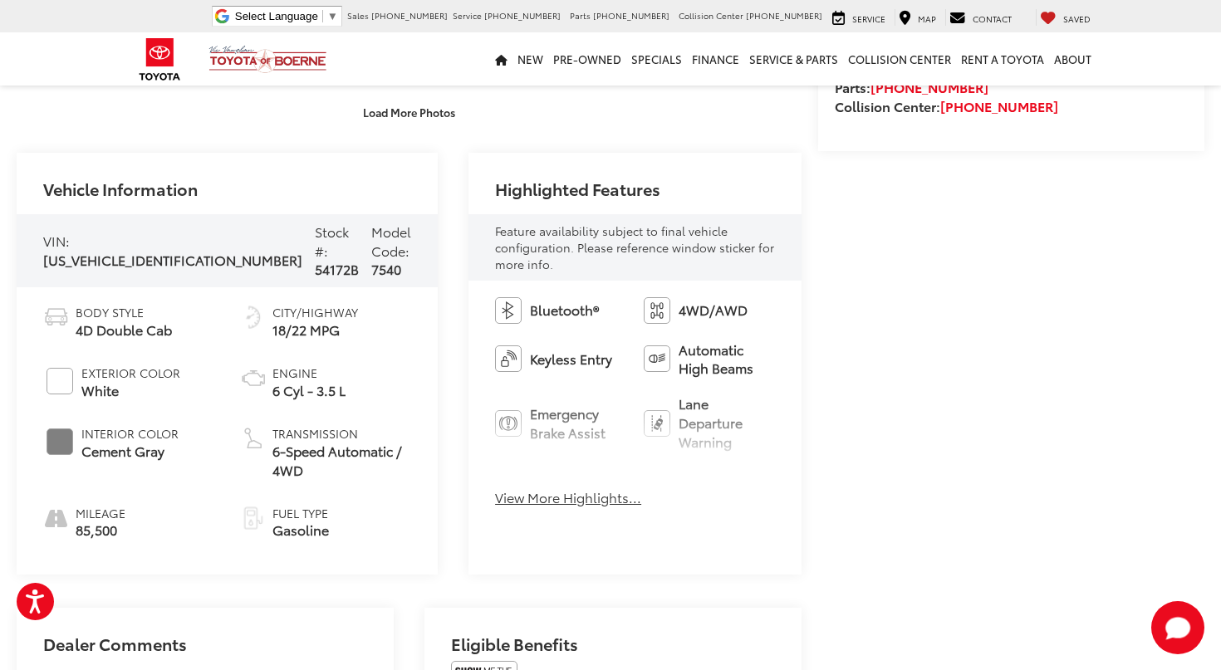
scroll to position [568, 0]
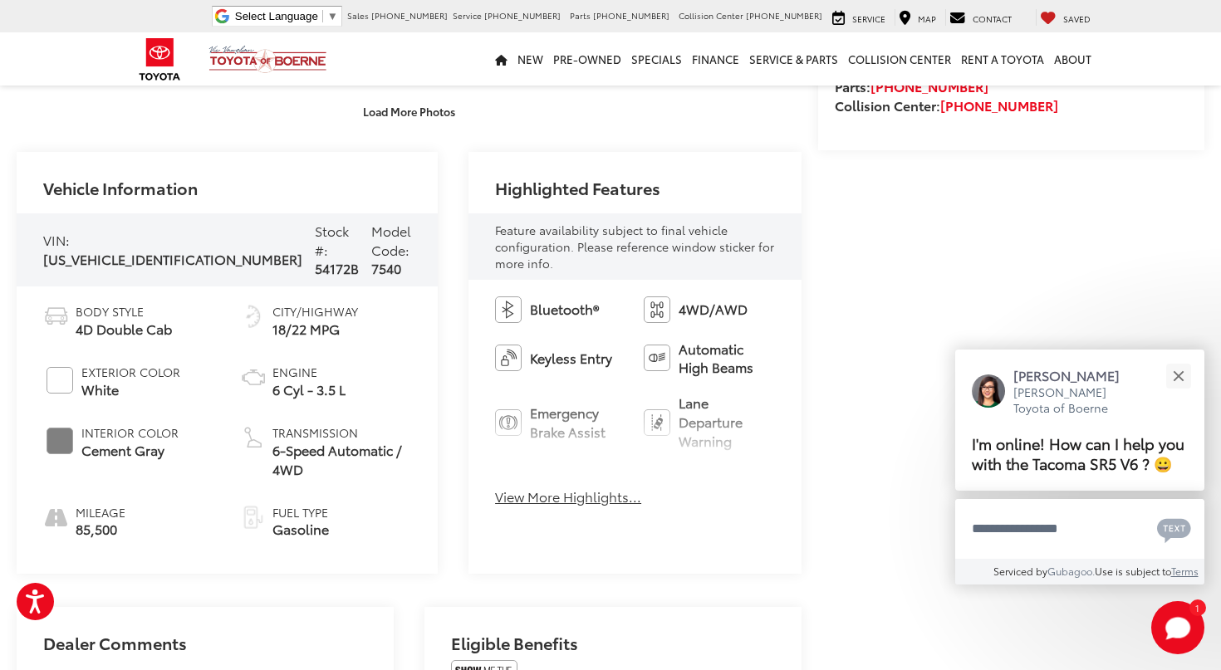
click at [495, 488] on button "View More Highlights..." at bounding box center [568, 497] width 146 height 19
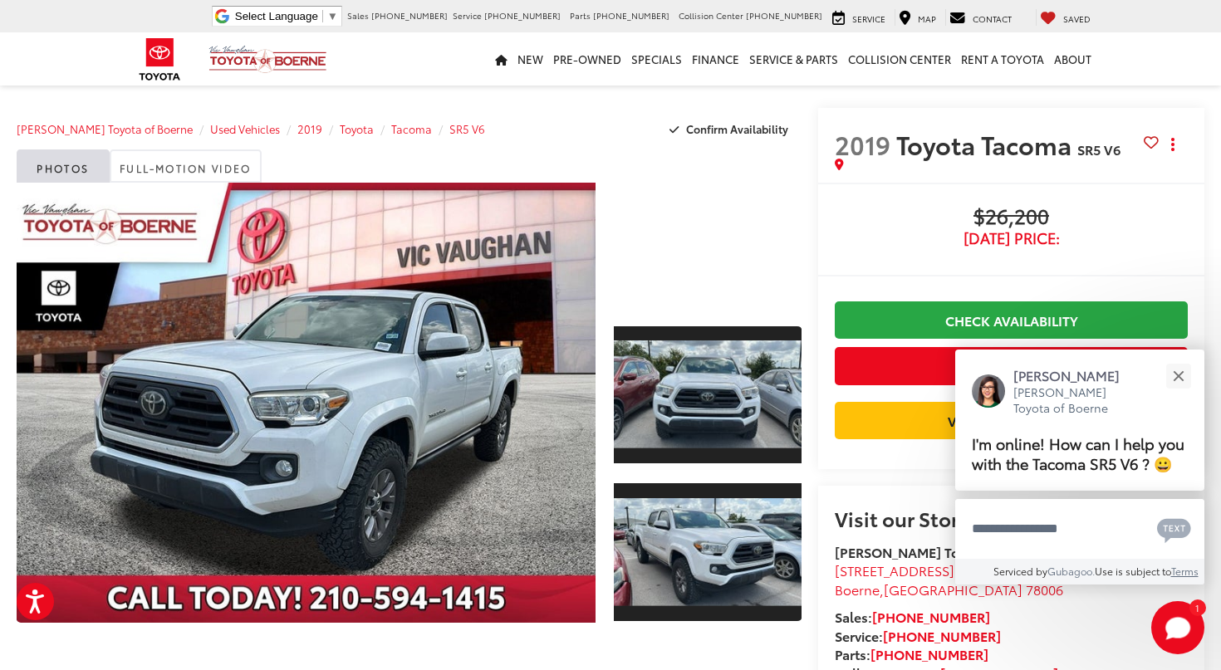
scroll to position [0, 0]
